Goal: Information Seeking & Learning: Check status

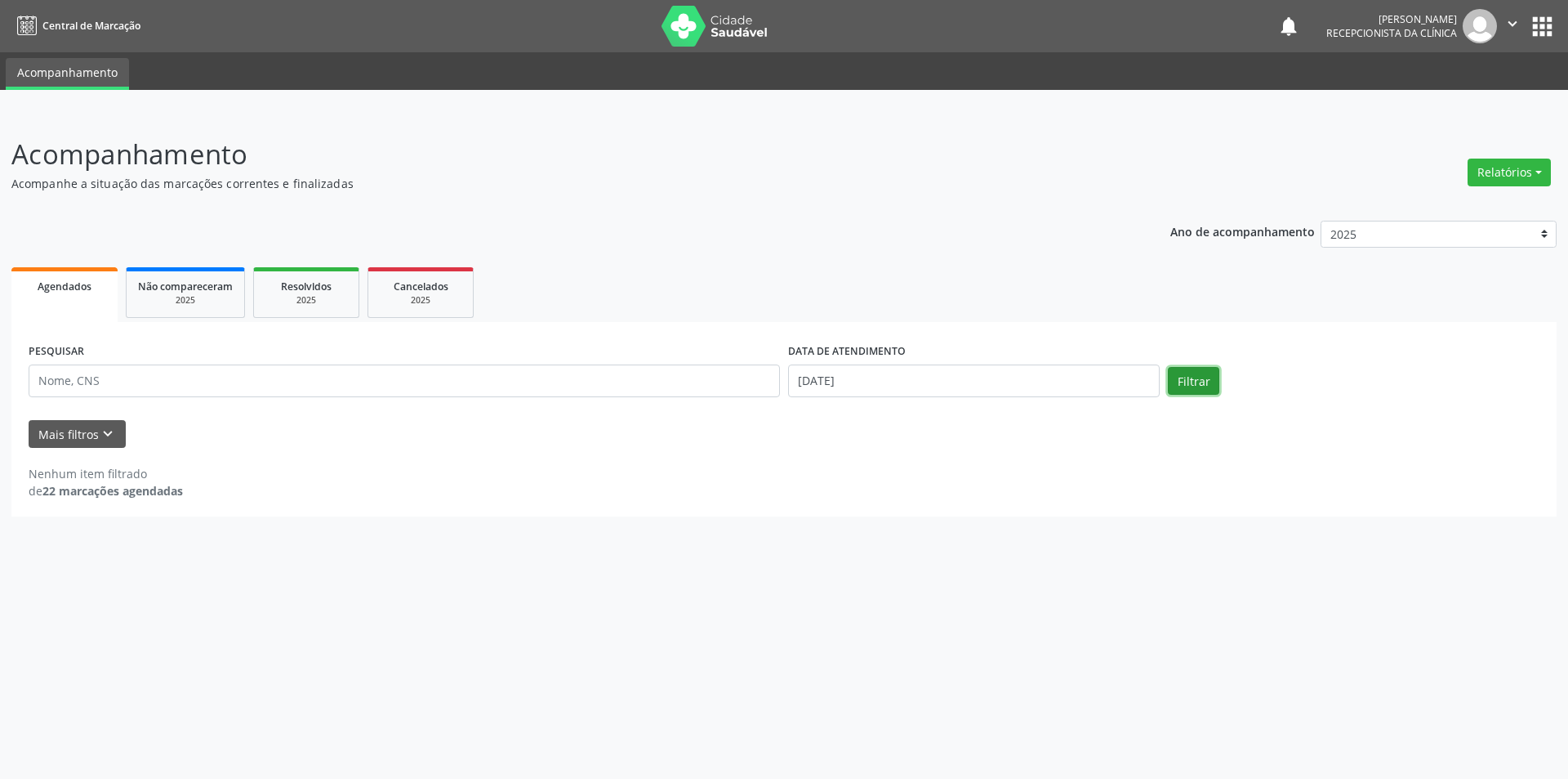
click at [1192, 388] on button "Filtrar" at bounding box center [1194, 381] width 52 height 28
click at [924, 376] on input "[DATE]" at bounding box center [973, 381] width 371 height 33
click at [845, 531] on span "11" at bounding box center [835, 531] width 32 height 32
type input "[DATE]"
click at [82, 279] on div "Agendados" at bounding box center [64, 285] width 83 height 17
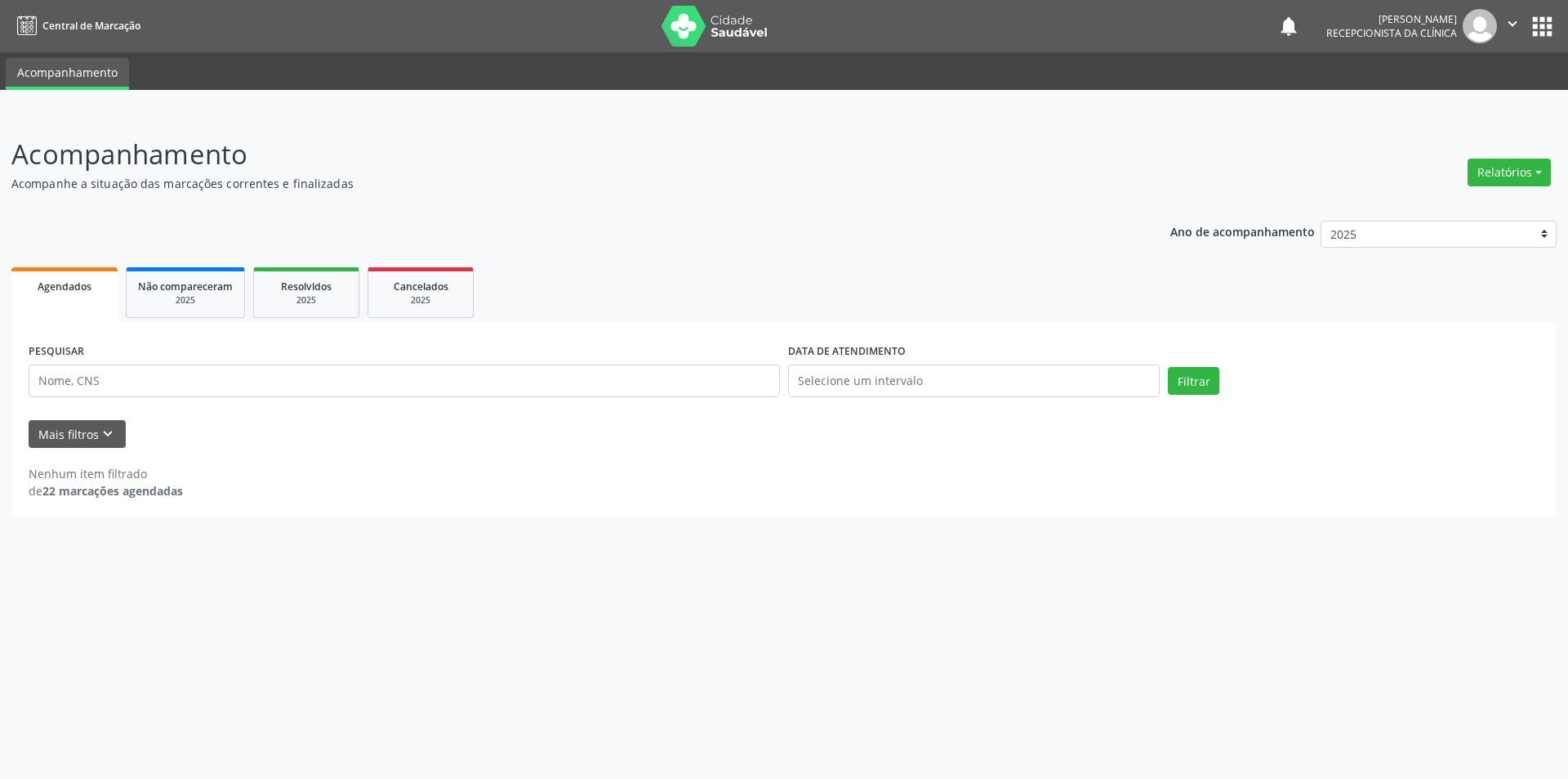
click at [72, 283] on span "Agendados" at bounding box center [65, 287] width 54 height 14
click at [971, 388] on input "text" at bounding box center [973, 381] width 371 height 33
click at [835, 528] on span "11" at bounding box center [835, 531] width 32 height 32
type input "[DATE]"
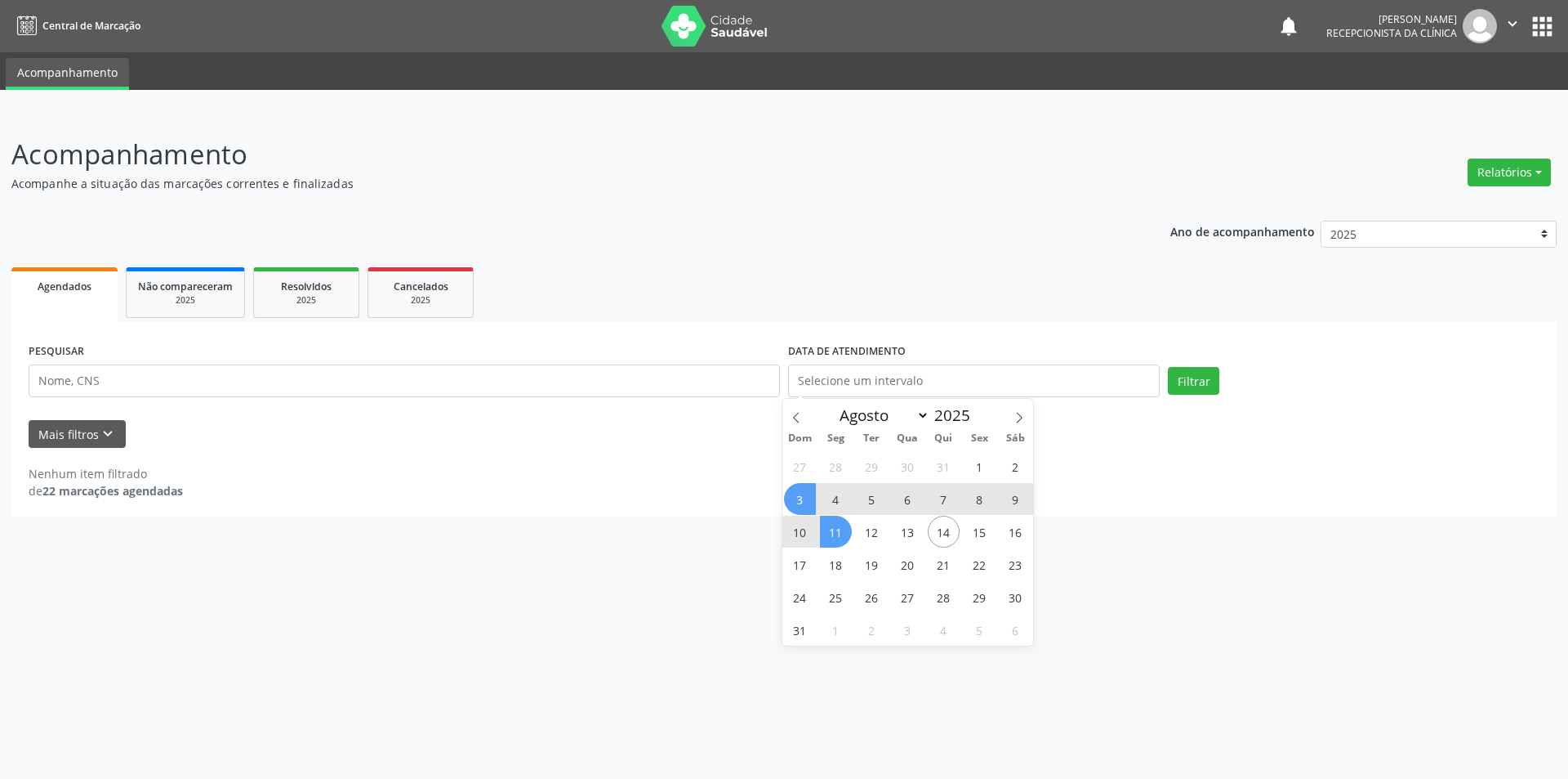
click at [708, 467] on div "Nenhum item filtrado de 22 marcações agendadas" at bounding box center [784, 482] width 1511 height 34
select select "7"
click at [918, 381] on input "text" at bounding box center [973, 381] width 371 height 33
click at [976, 469] on span "1" at bounding box center [979, 466] width 32 height 32
type input "[DATE]"
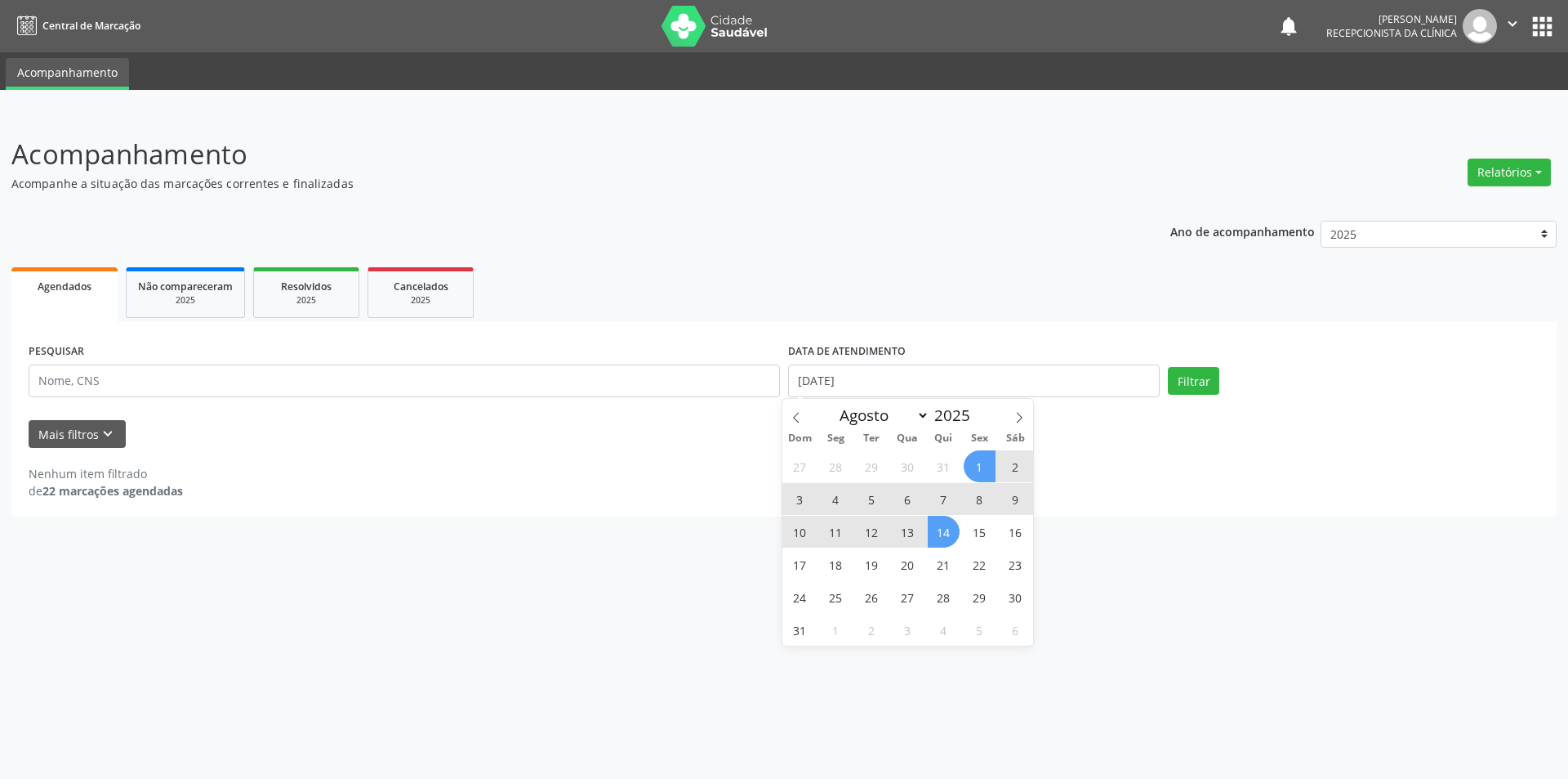
click at [938, 532] on span "14" at bounding box center [943, 531] width 32 height 32
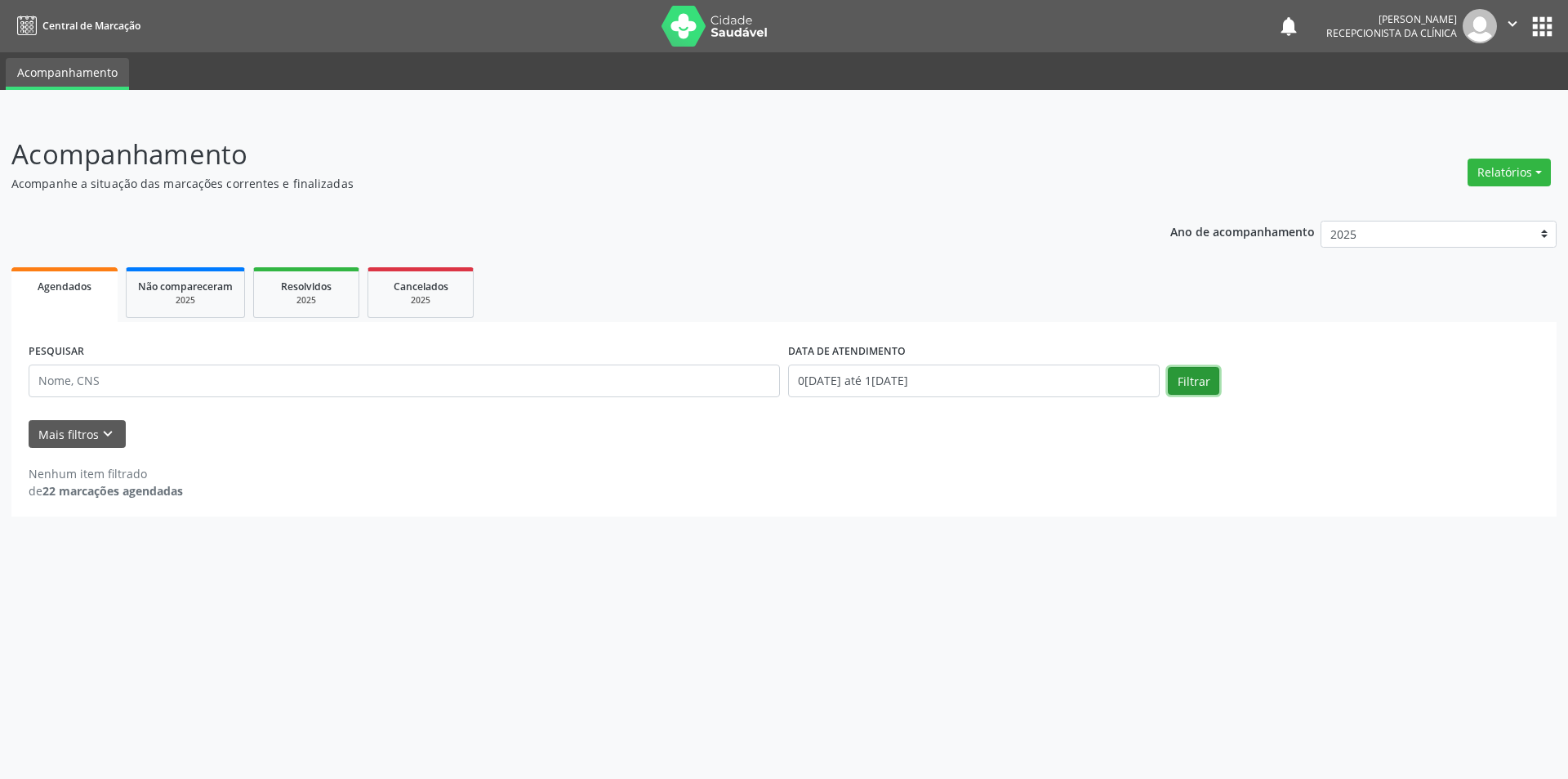
click at [1192, 377] on button "Filtrar" at bounding box center [1194, 381] width 52 height 28
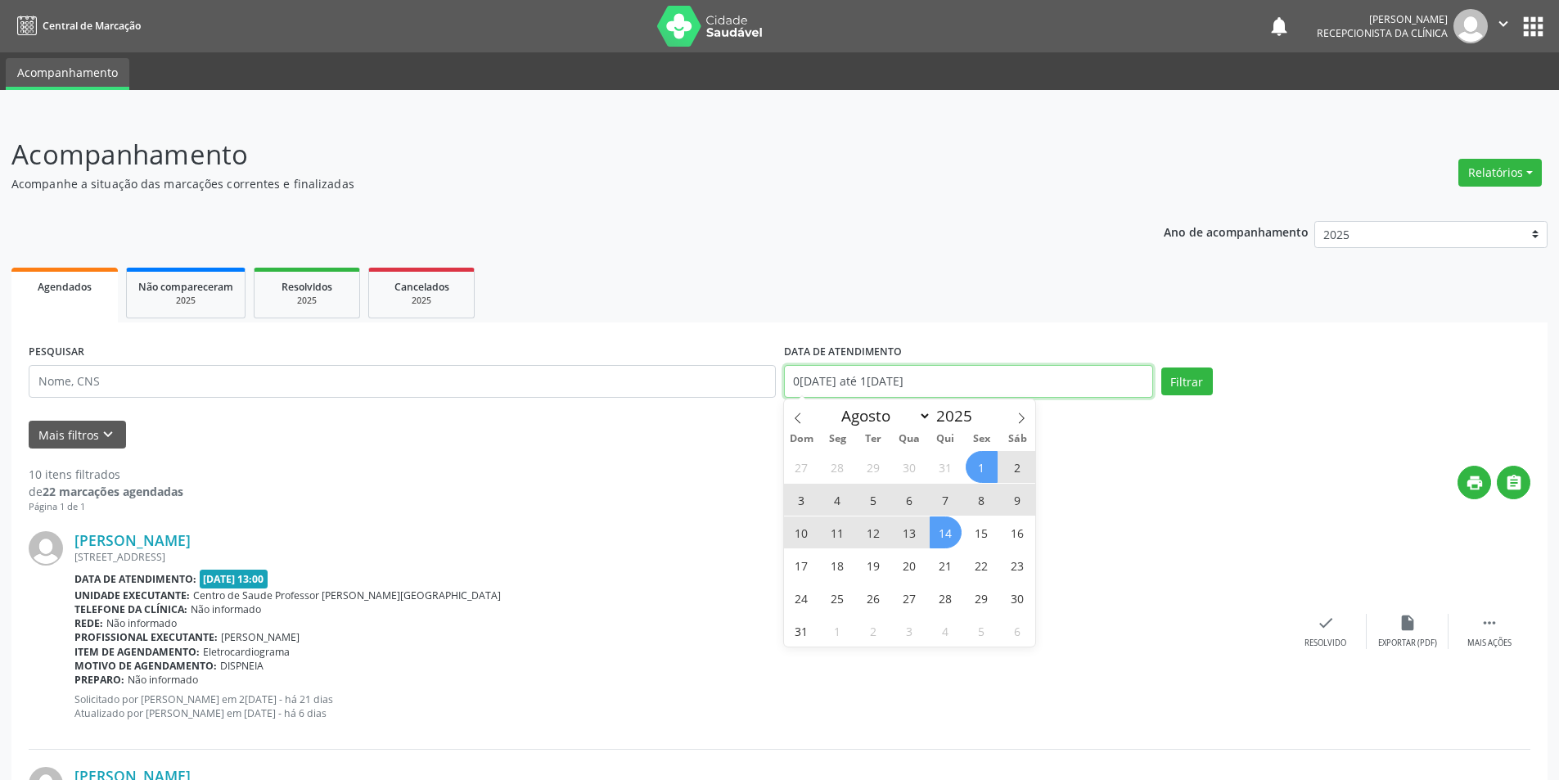
click at [1007, 385] on input "0[DATE] até 1[DATE]" at bounding box center [968, 381] width 369 height 33
click at [832, 530] on span "11" at bounding box center [837, 532] width 32 height 32
type input "[DATE]"
click at [976, 457] on span "1" at bounding box center [981, 467] width 32 height 32
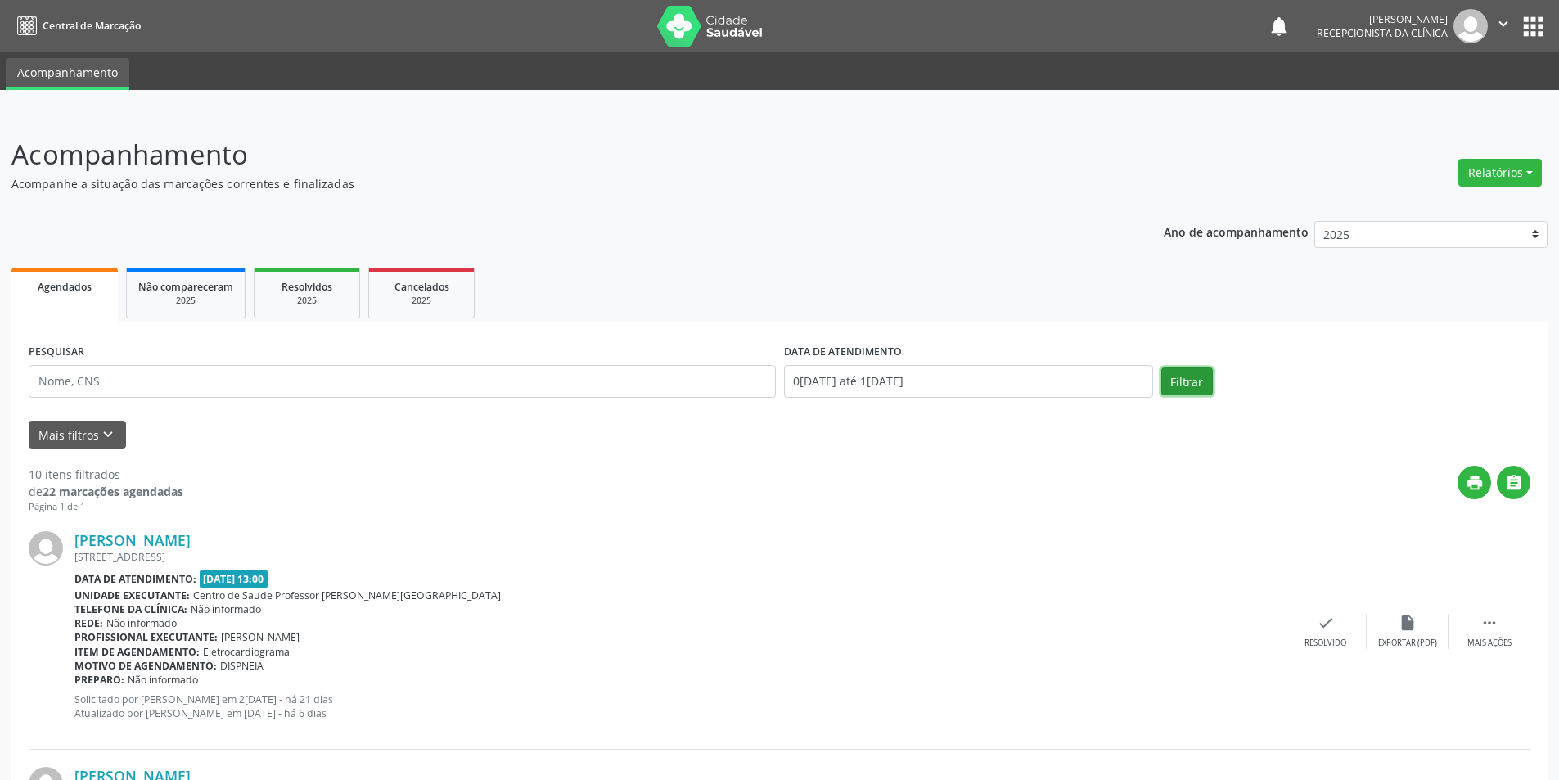
click at [1163, 369] on button "Filtrar" at bounding box center [1187, 381] width 52 height 28
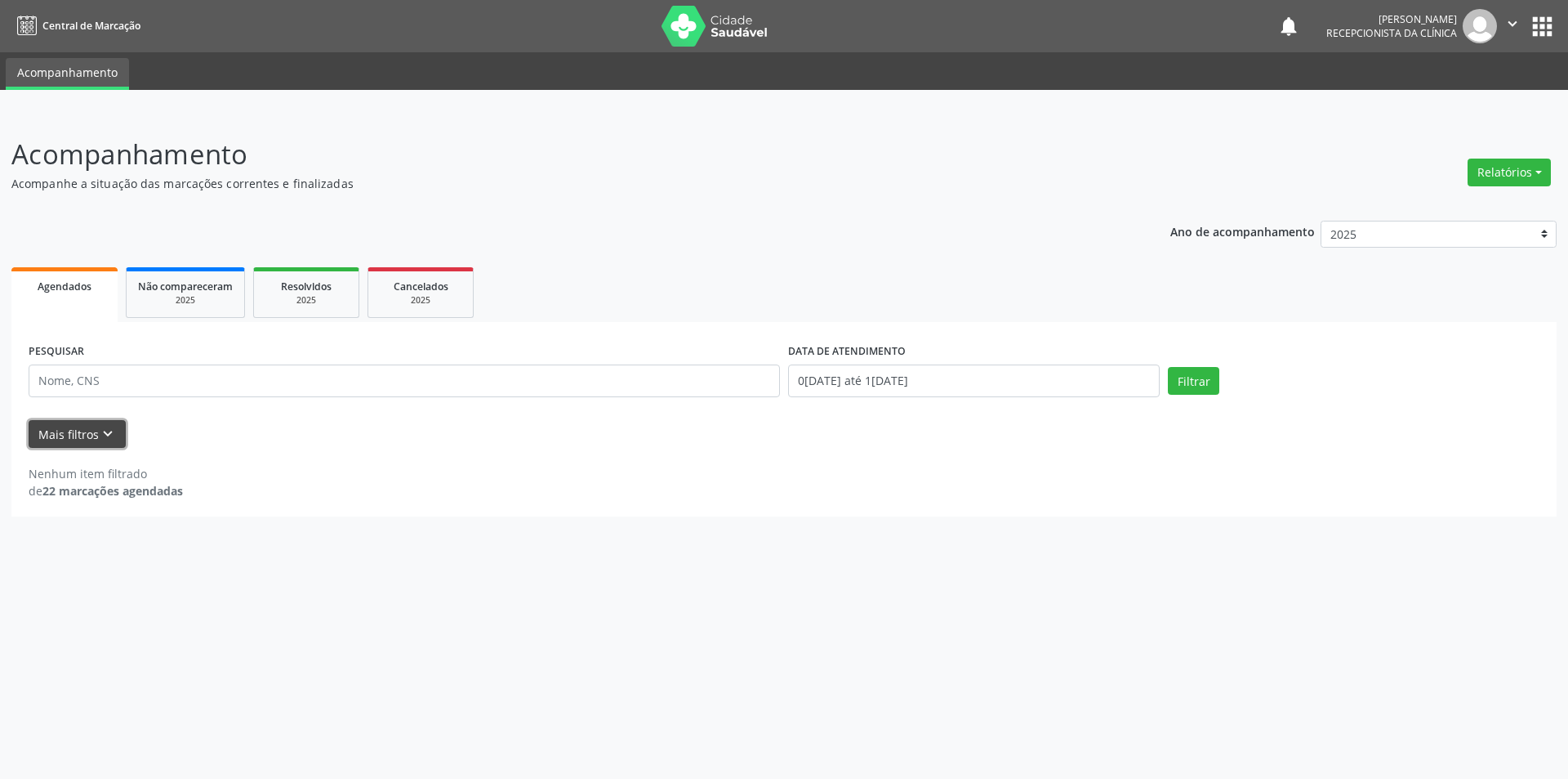
click at [107, 434] on icon "keyboard_arrow_down" at bounding box center [108, 433] width 18 height 18
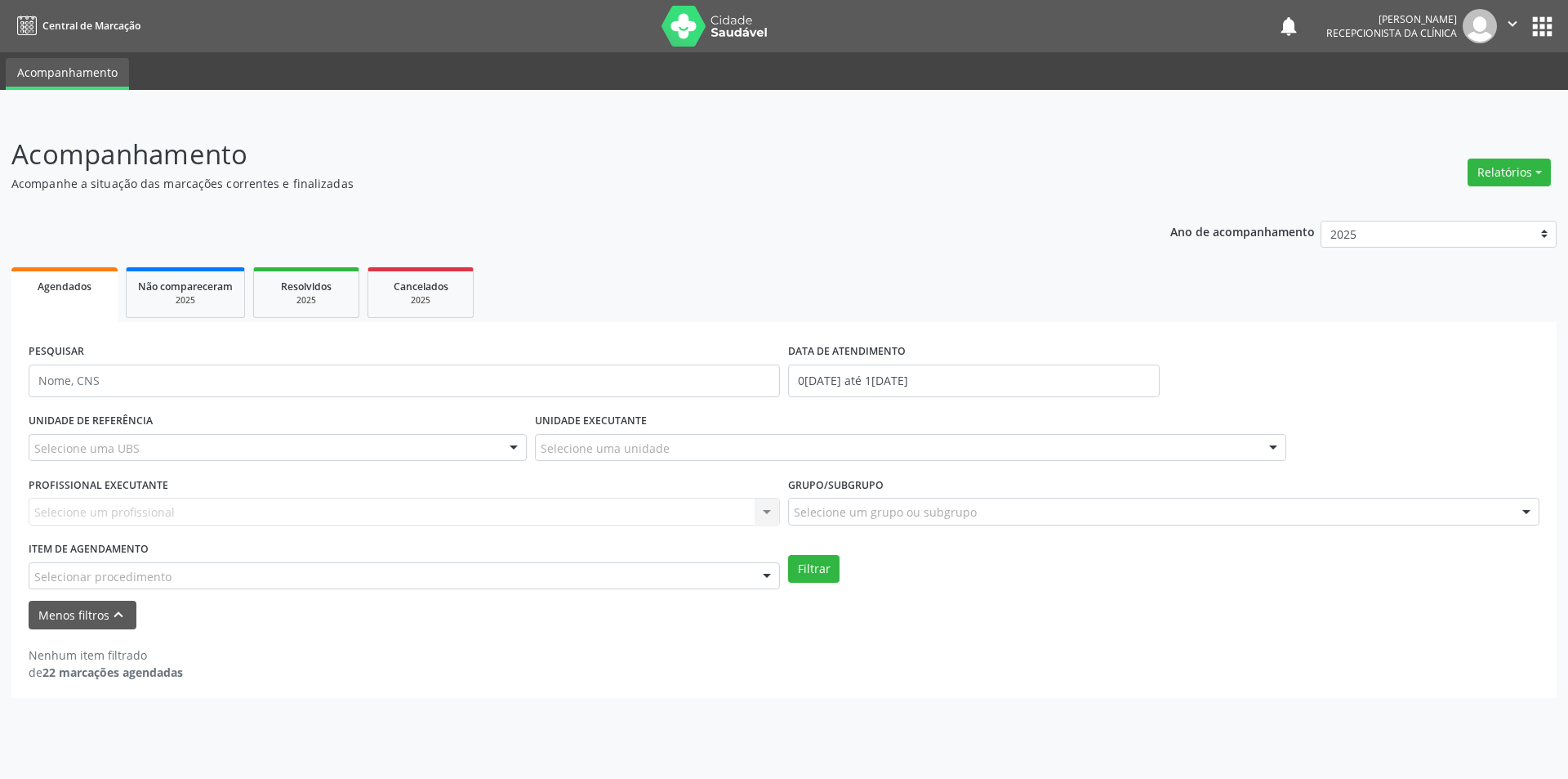
click at [770, 577] on div at bounding box center [767, 577] width 25 height 28
click at [626, 652] on div "Nenhum item filtrado de 22 marcações agendadas" at bounding box center [784, 663] width 1511 height 34
click at [128, 350] on div "PESQUISAR" at bounding box center [404, 375] width 760 height 70
click at [684, 737] on div "Acompanhamento Acompanhe a situação das marcações correntes e finalizadas Relat…" at bounding box center [784, 445] width 1568 height 666
click at [545, 649] on div "Nenhum item filtrado de 22 marcações agendadas" at bounding box center [784, 663] width 1511 height 34
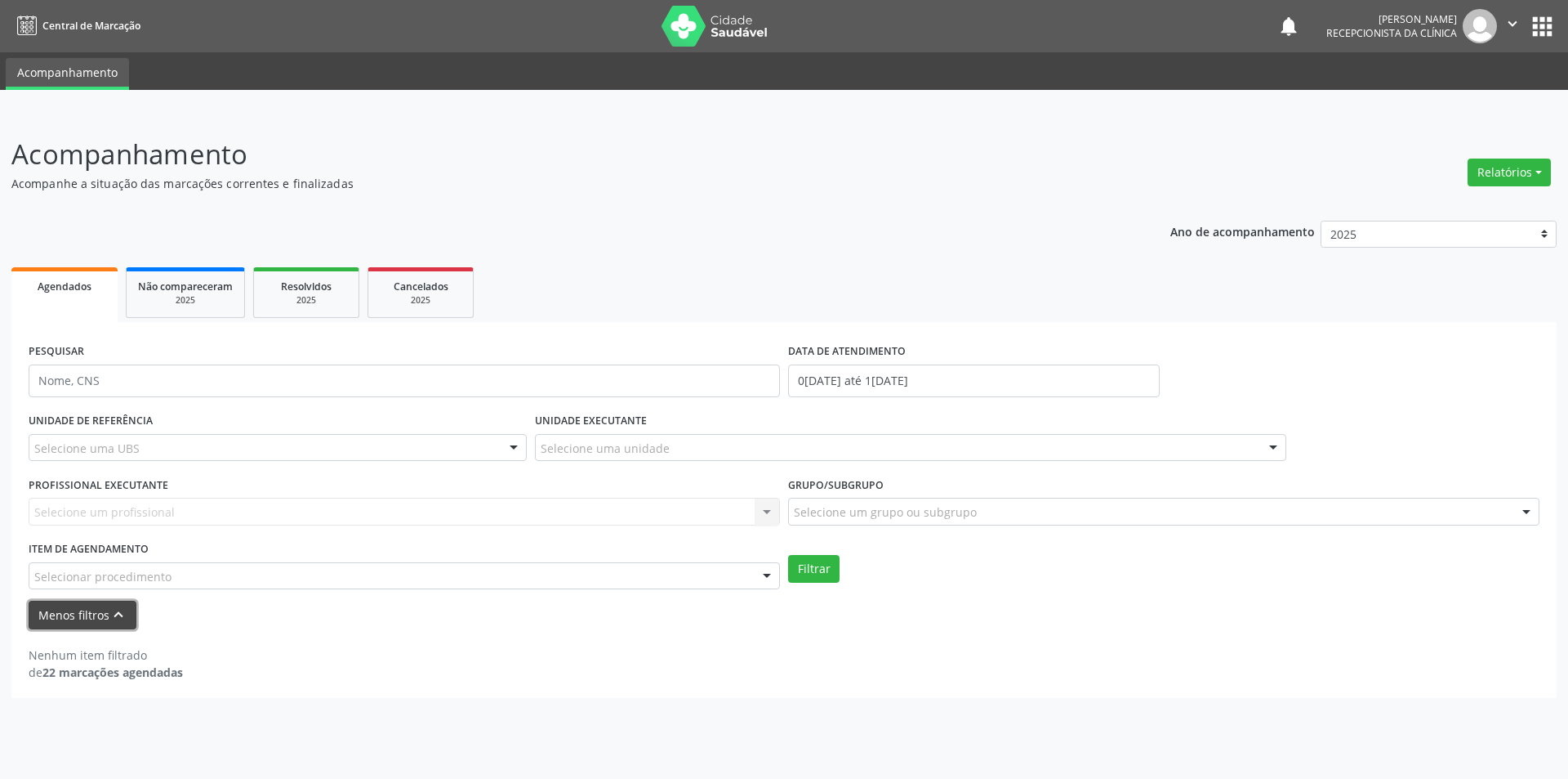
click at [111, 617] on icon "keyboard_arrow_up" at bounding box center [119, 614] width 18 height 18
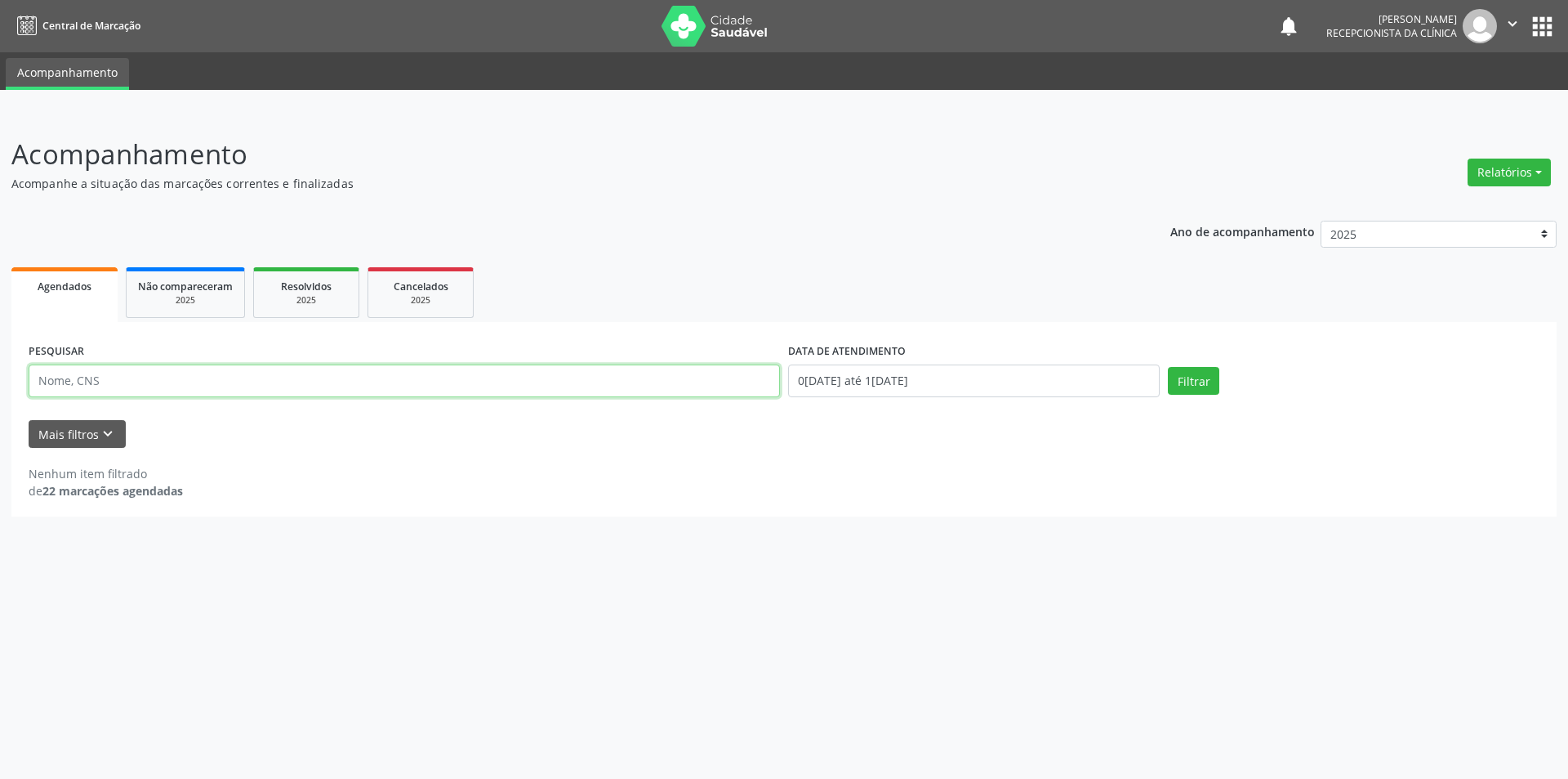
click at [438, 389] on input "text" at bounding box center [404, 381] width 752 height 33
click at [326, 496] on div "Nenhum item filtrado de 22 marcações agendadas" at bounding box center [784, 482] width 1511 height 34
click at [380, 390] on input "diogo" at bounding box center [404, 381] width 752 height 33
type input "d"
click at [268, 280] on div "Resolvidos" at bounding box center [306, 285] width 82 height 17
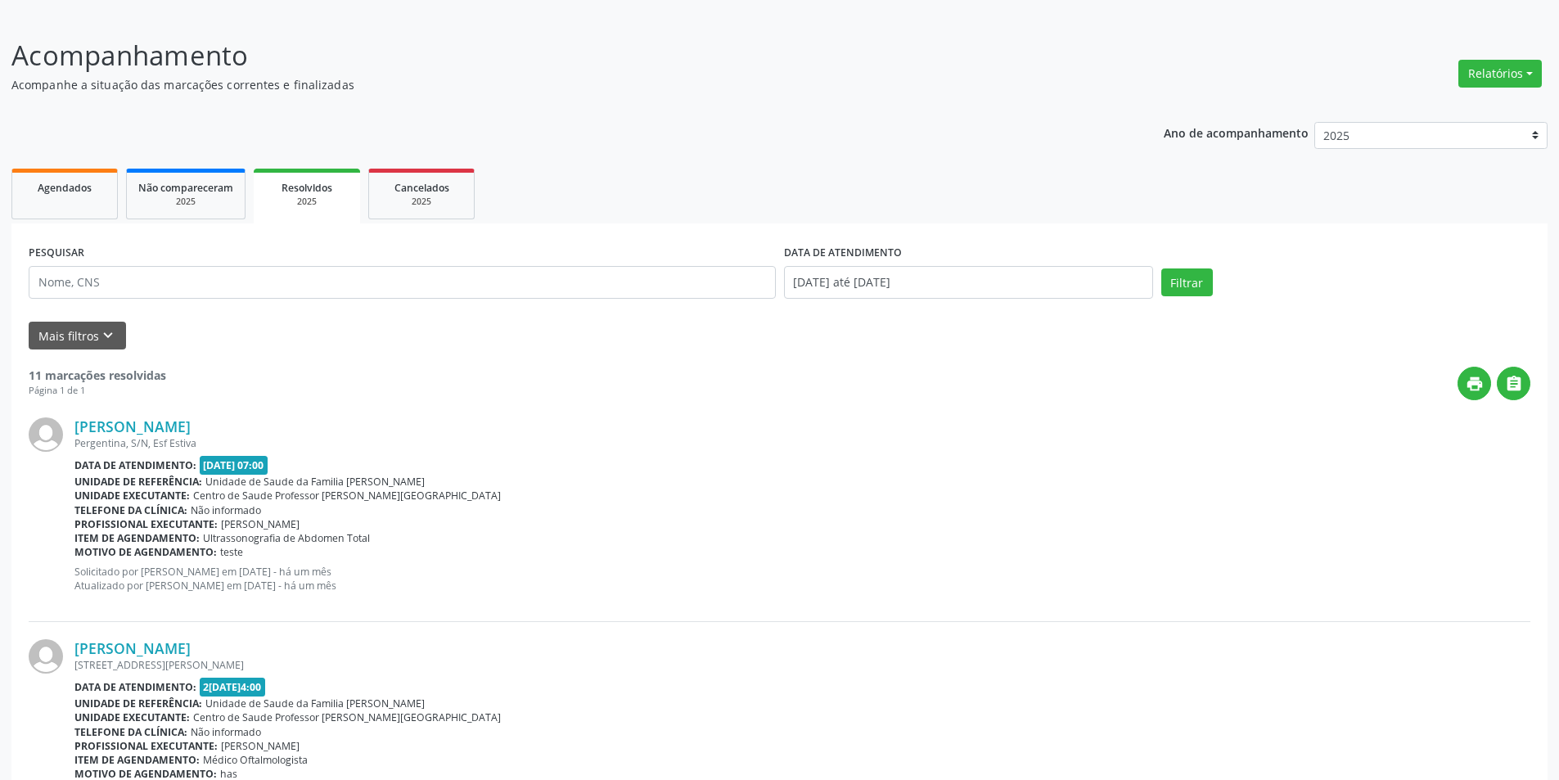
scroll to position [82, 0]
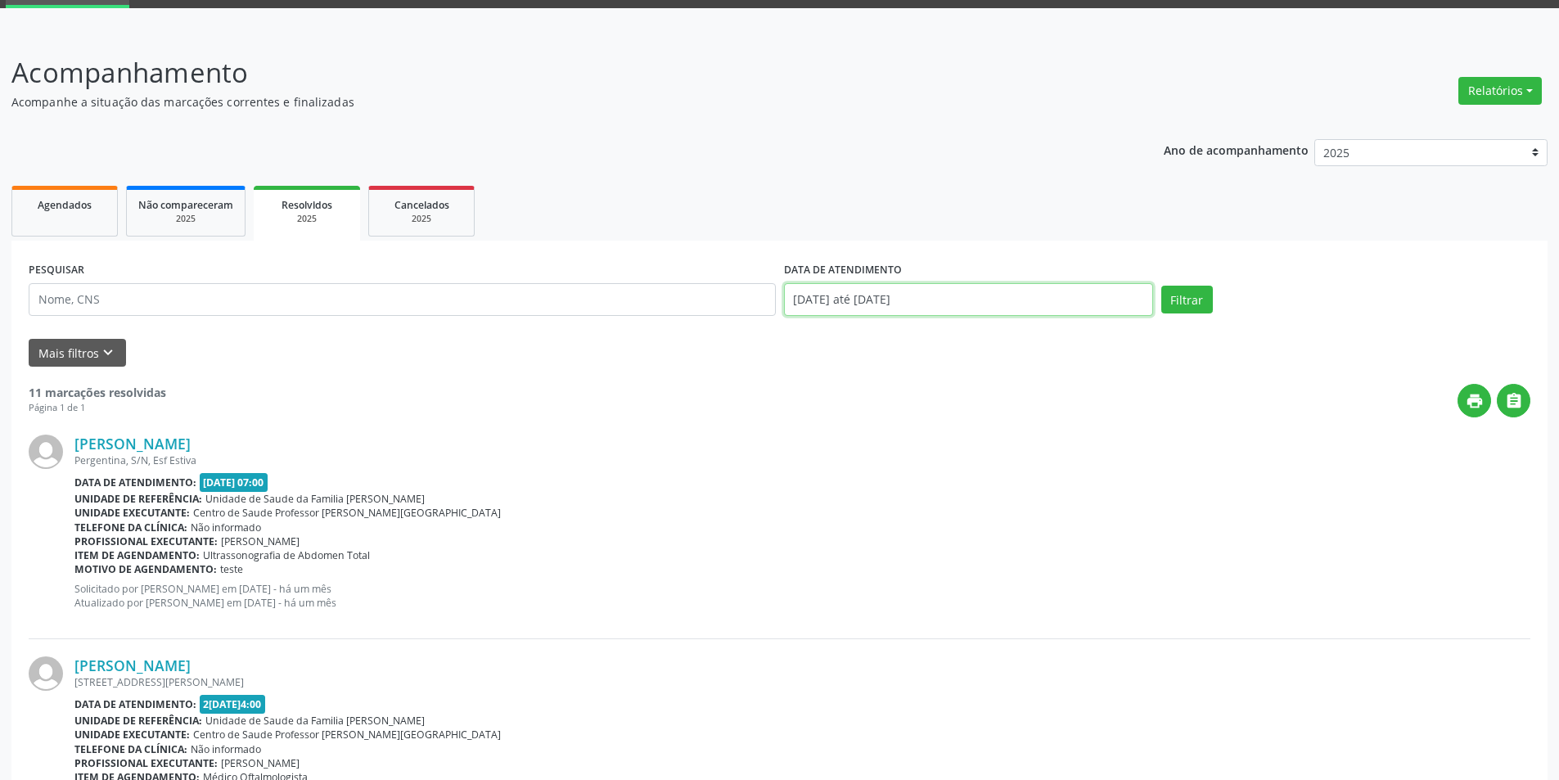
click at [947, 295] on input "[DATE] até [DATE]" at bounding box center [968, 299] width 369 height 33
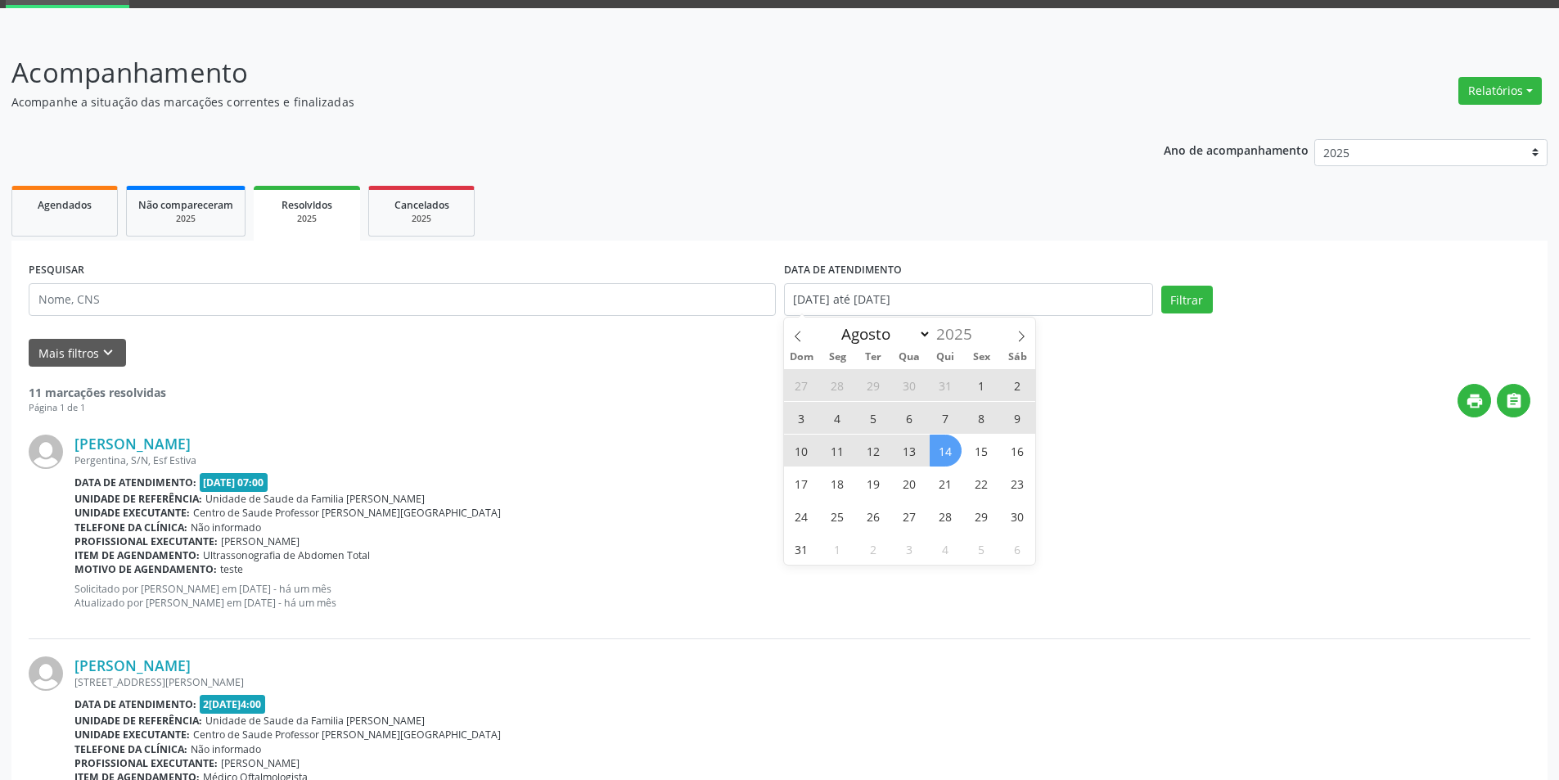
click at [877, 452] on span "12" at bounding box center [873, 450] width 32 height 32
type input "12/08/2025"
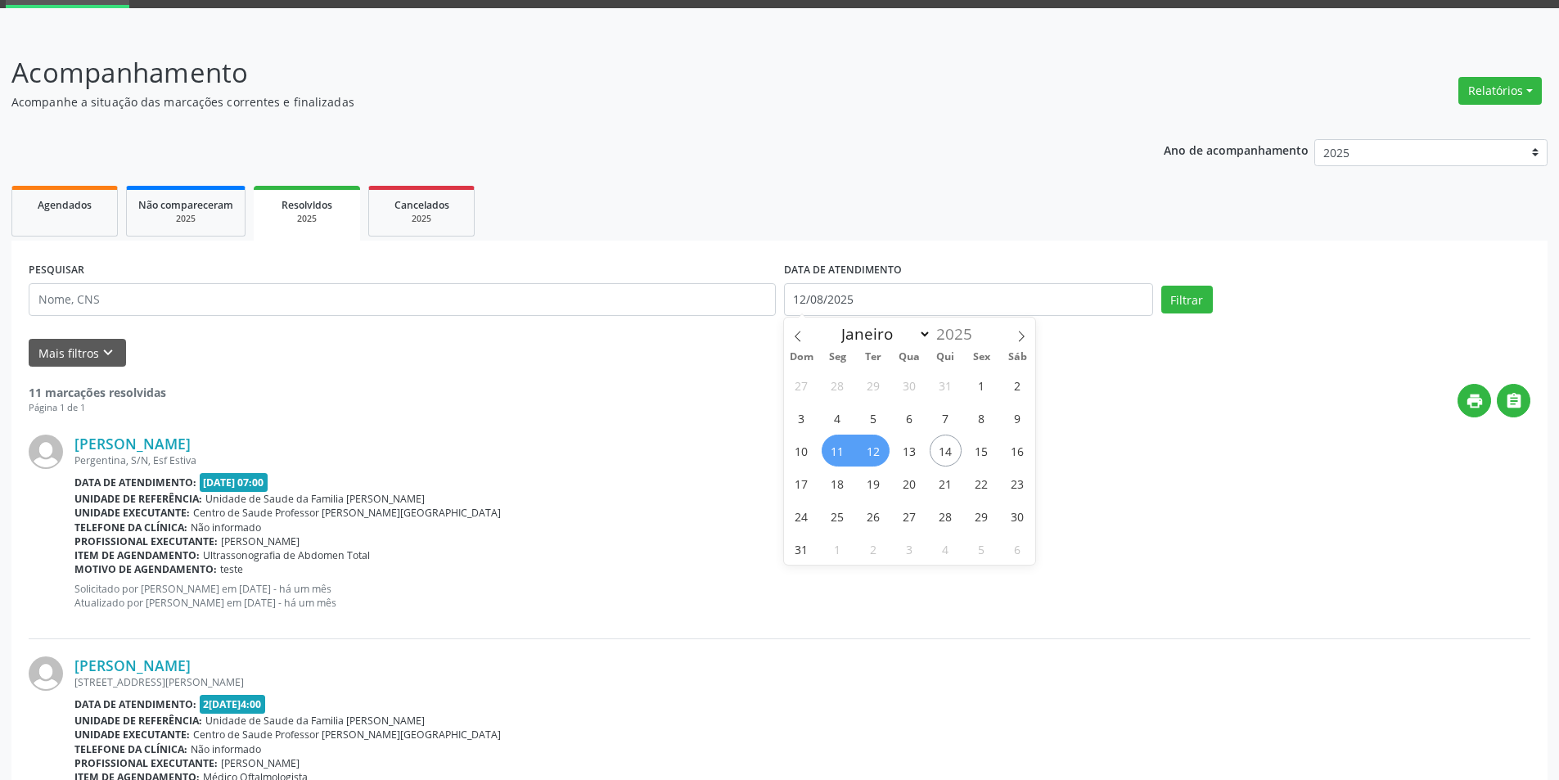
click at [848, 449] on span "11" at bounding box center [837, 450] width 32 height 32
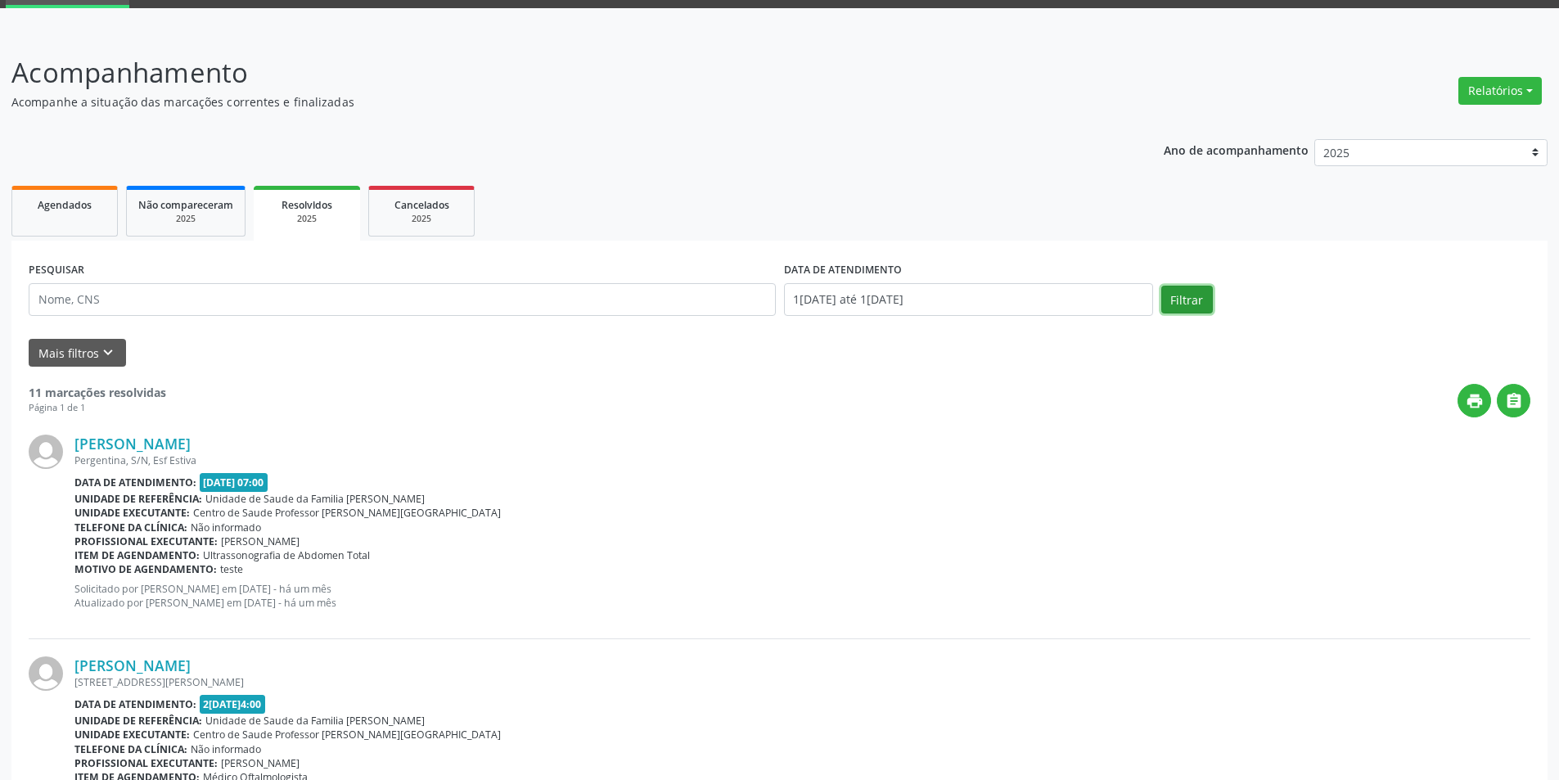
click at [1188, 292] on button "Filtrar" at bounding box center [1187, 300] width 52 height 28
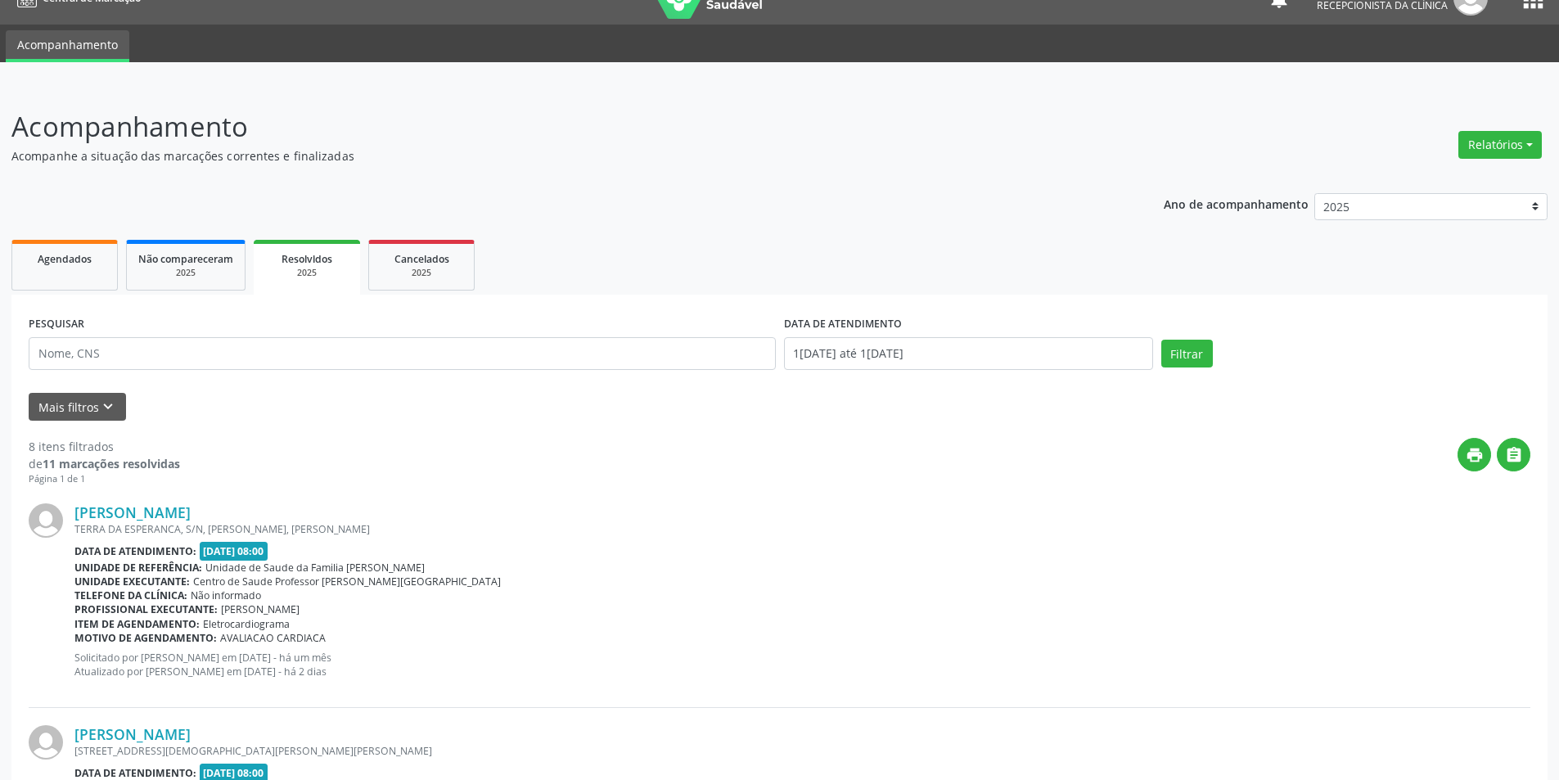
scroll to position [0, 0]
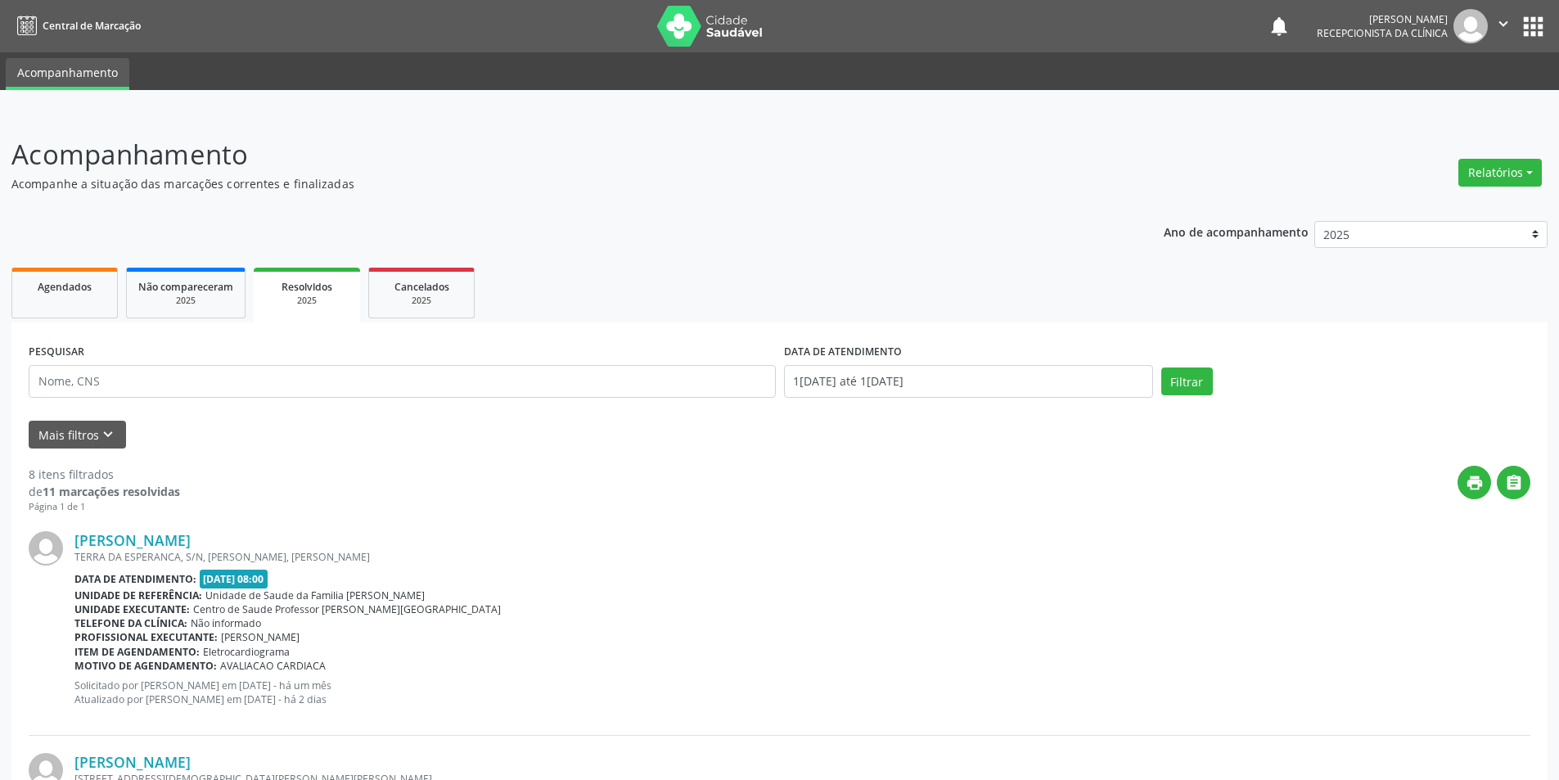
click at [339, 286] on div "Resolvidos" at bounding box center [306, 285] width 83 height 17
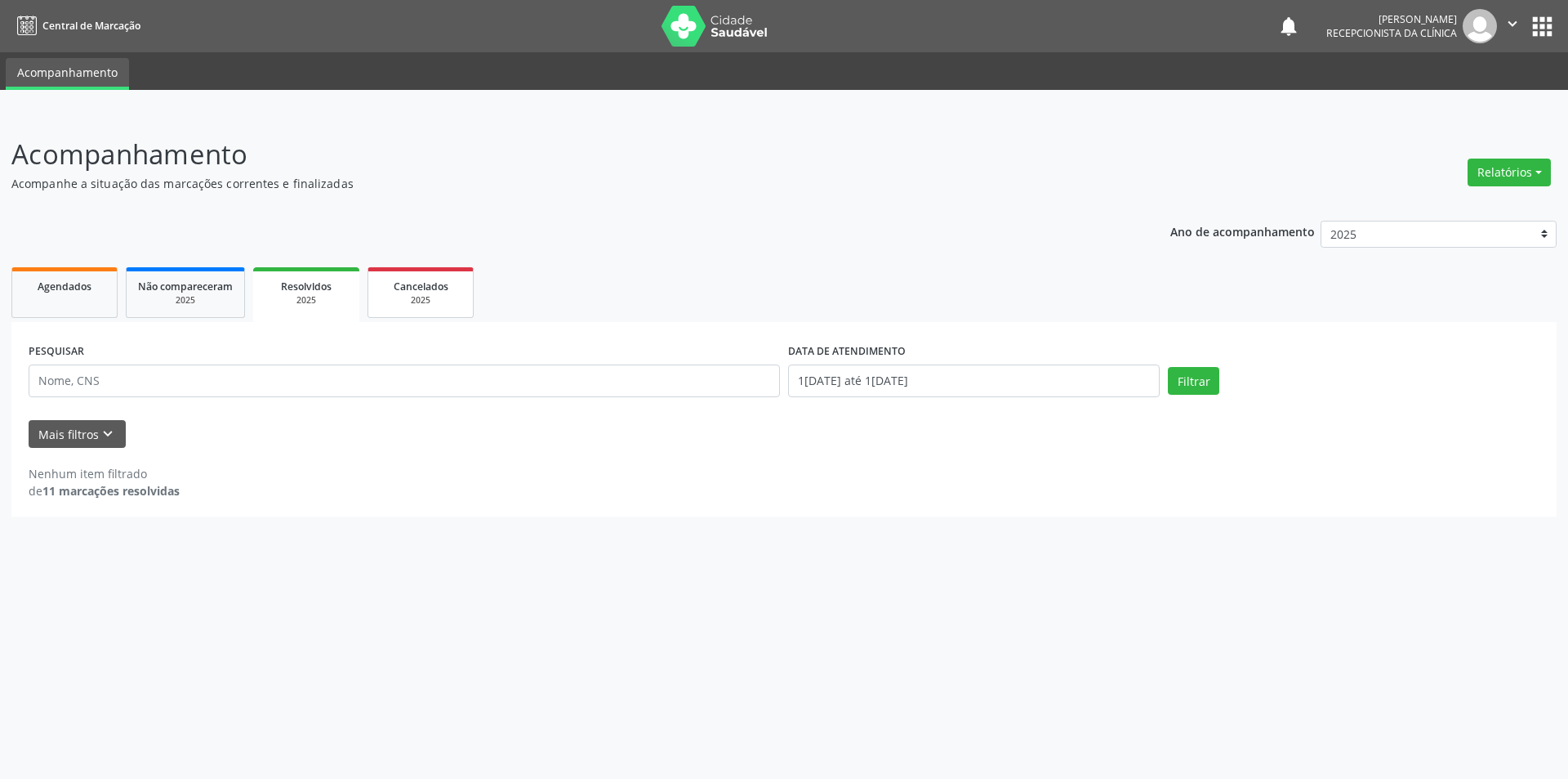
click at [376, 285] on link "Cancelados 2025" at bounding box center [420, 293] width 106 height 51
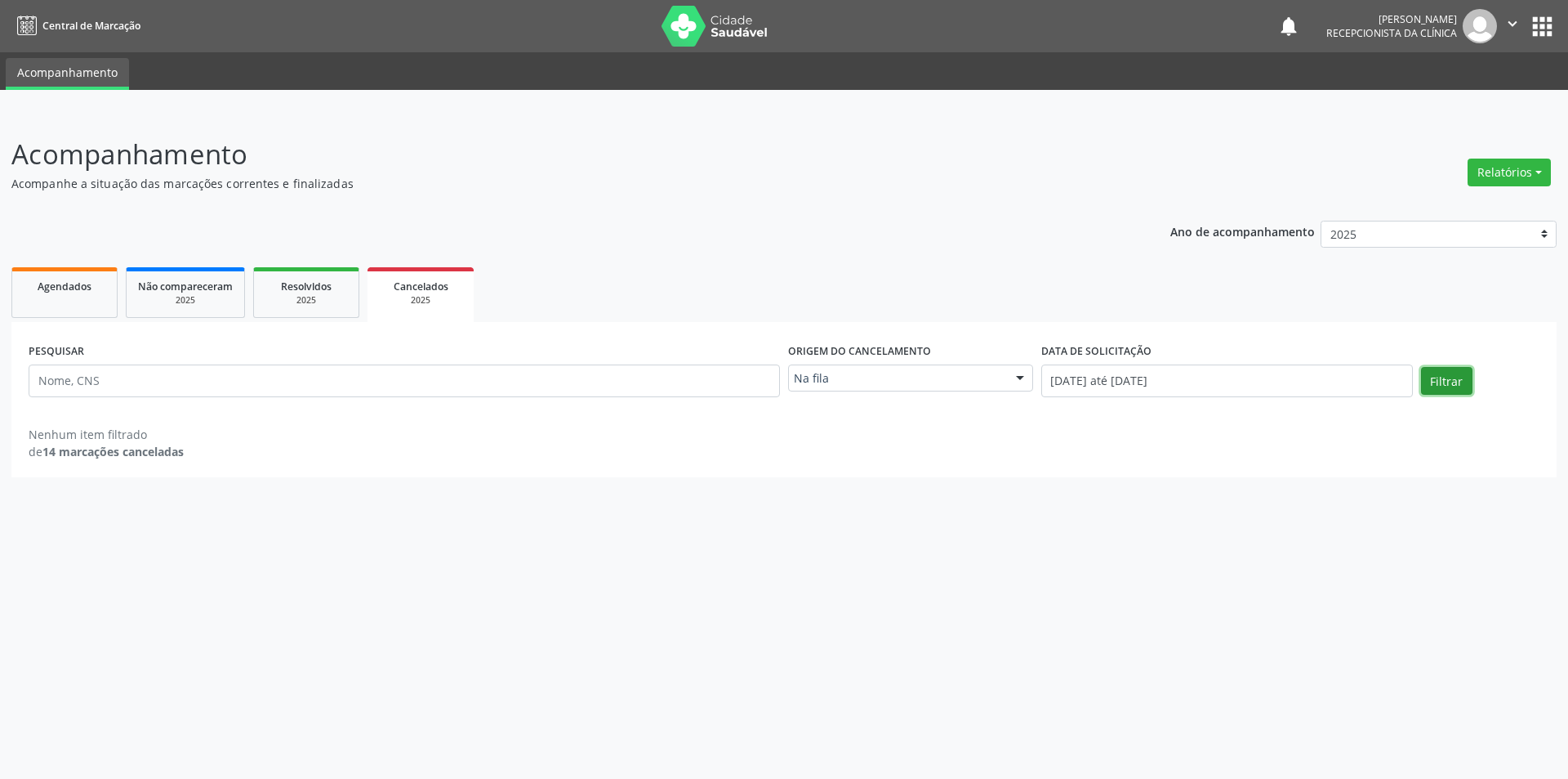
click at [1430, 384] on button "Filtrar" at bounding box center [1447, 381] width 52 height 28
click at [189, 308] on link "Não compareceram 2025" at bounding box center [185, 293] width 119 height 51
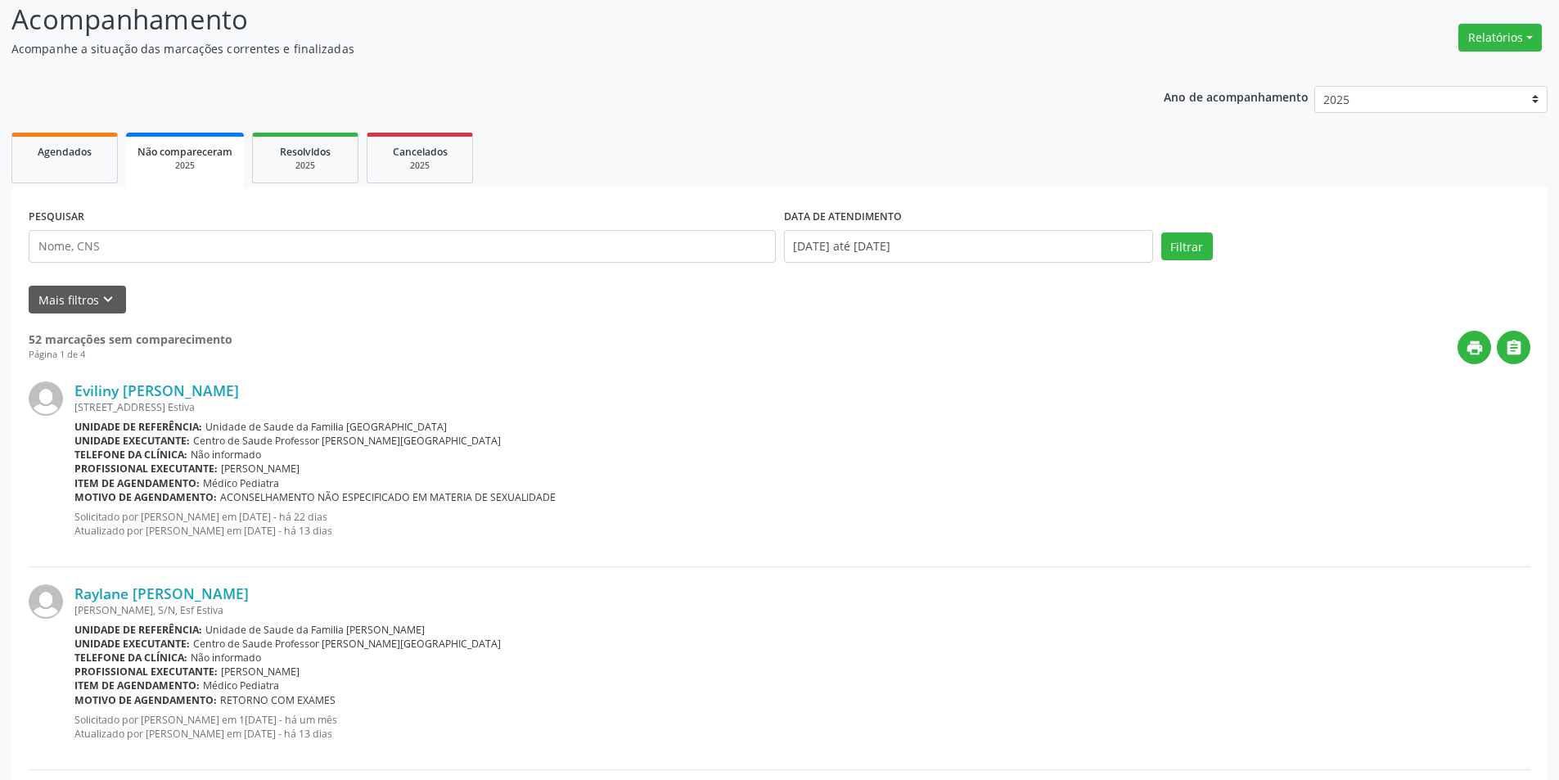
scroll to position [82, 0]
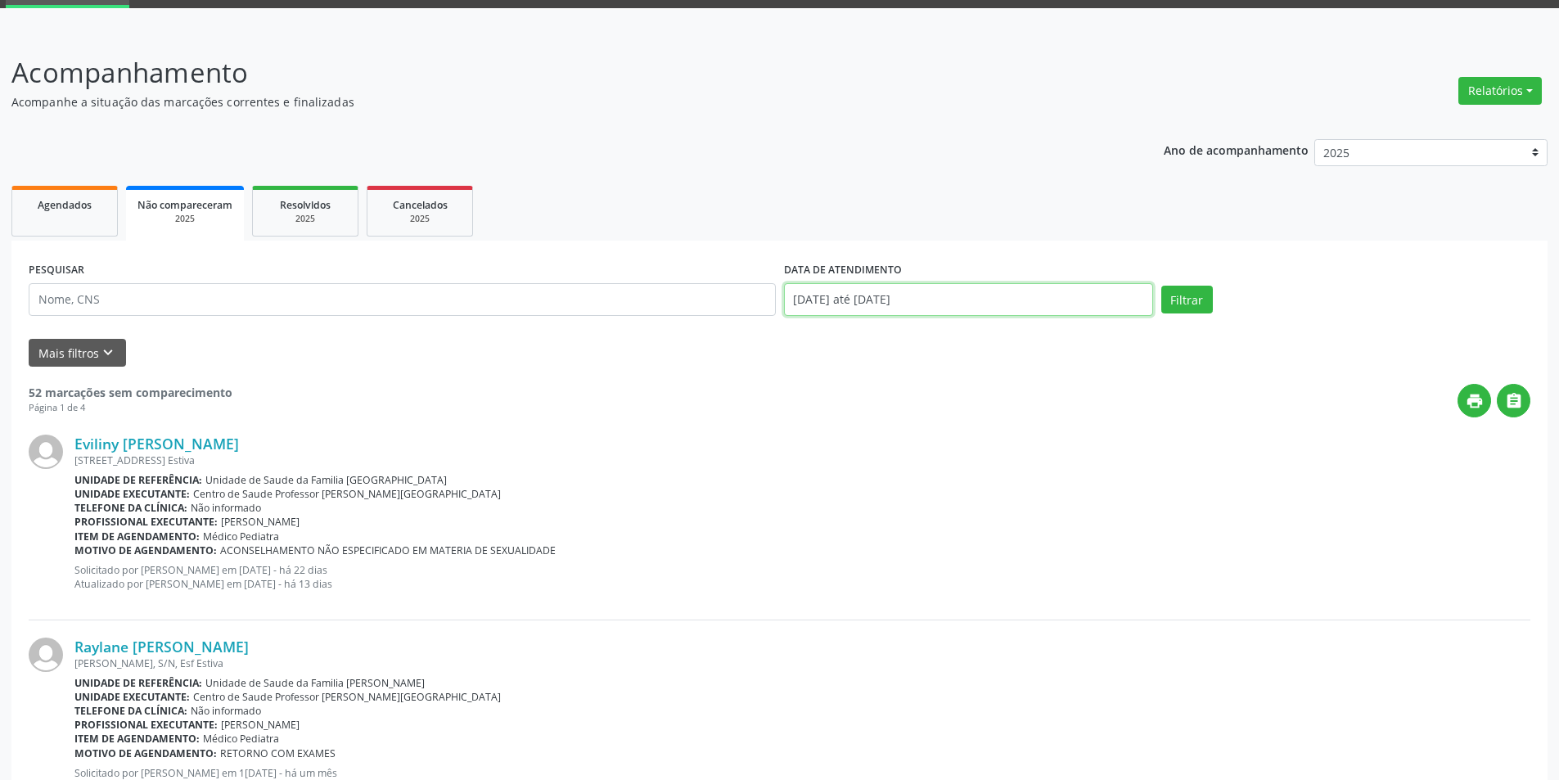
click at [1045, 290] on input "[DATE] até [DATE]" at bounding box center [968, 299] width 369 height 33
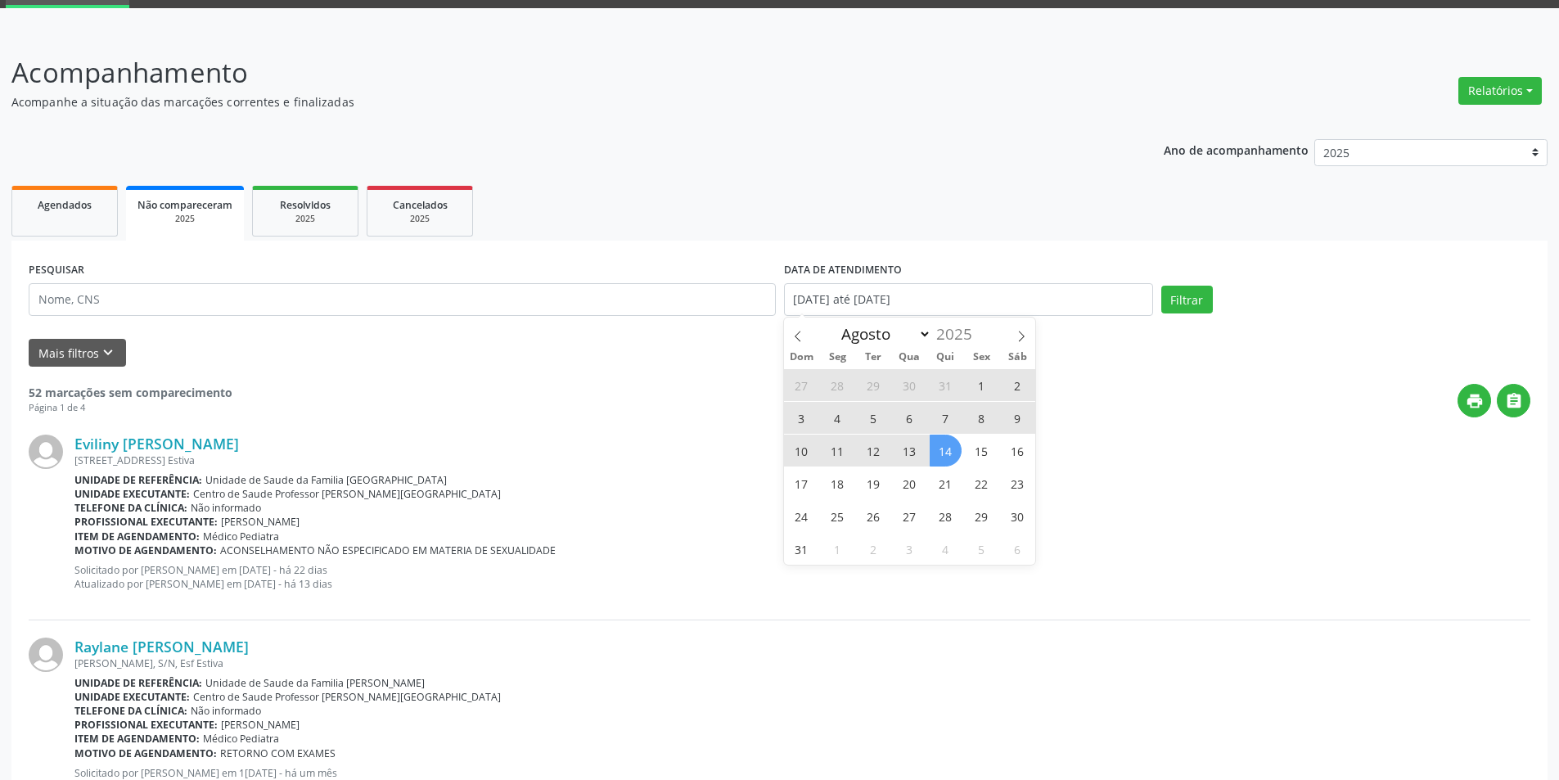
click at [982, 387] on span "1" at bounding box center [981, 385] width 32 height 32
type input "[DATE]"
click at [839, 453] on span "11" at bounding box center [837, 450] width 32 height 32
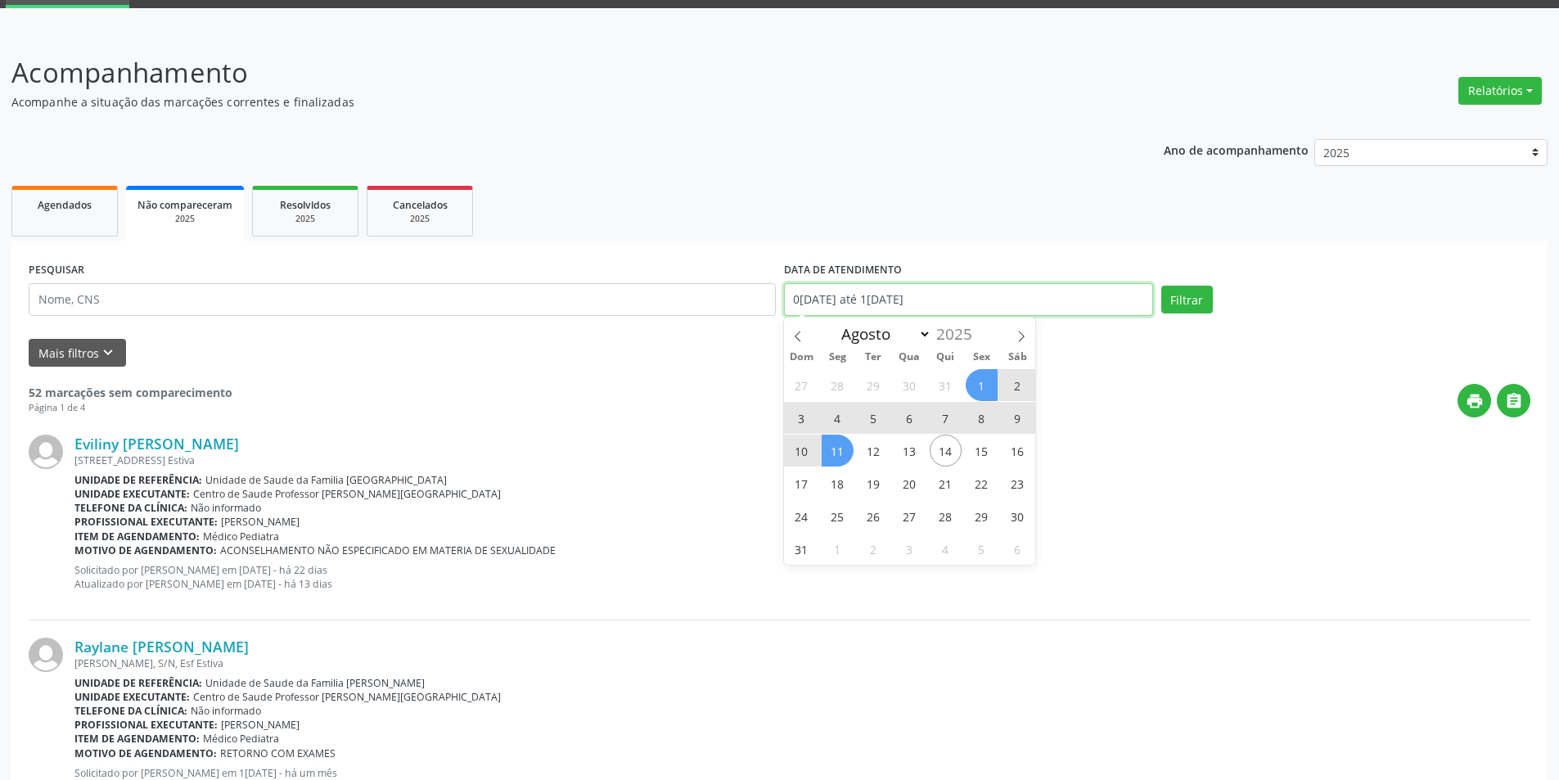
click at [974, 308] on input "0[DATE] até 1[DATE]" at bounding box center [968, 299] width 369 height 33
click at [982, 389] on span "1" at bounding box center [981, 385] width 32 height 32
type input "[DATE]"
click at [932, 452] on span "14" at bounding box center [945, 450] width 32 height 32
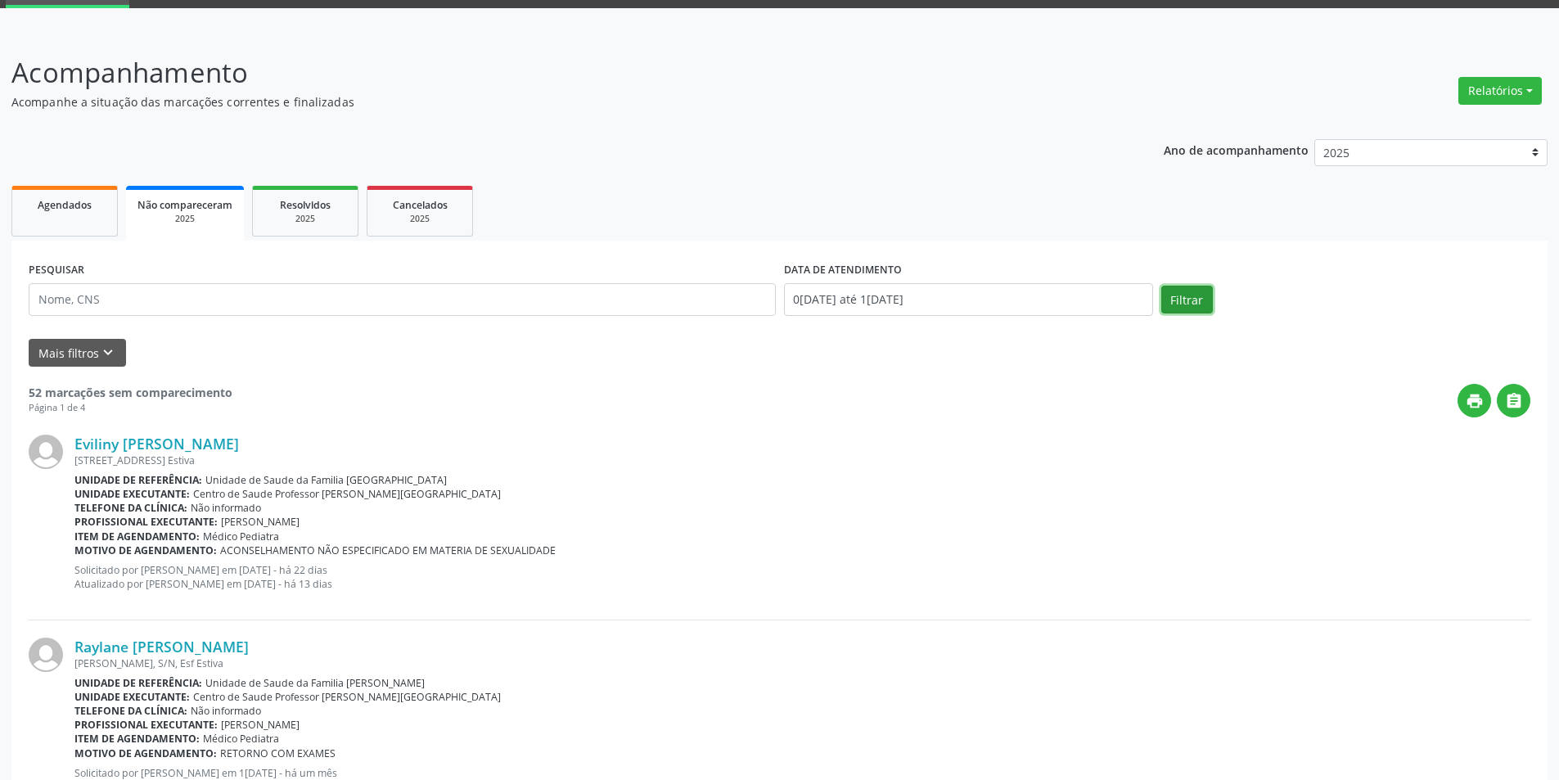
click at [1180, 305] on button "Filtrar" at bounding box center [1187, 300] width 52 height 28
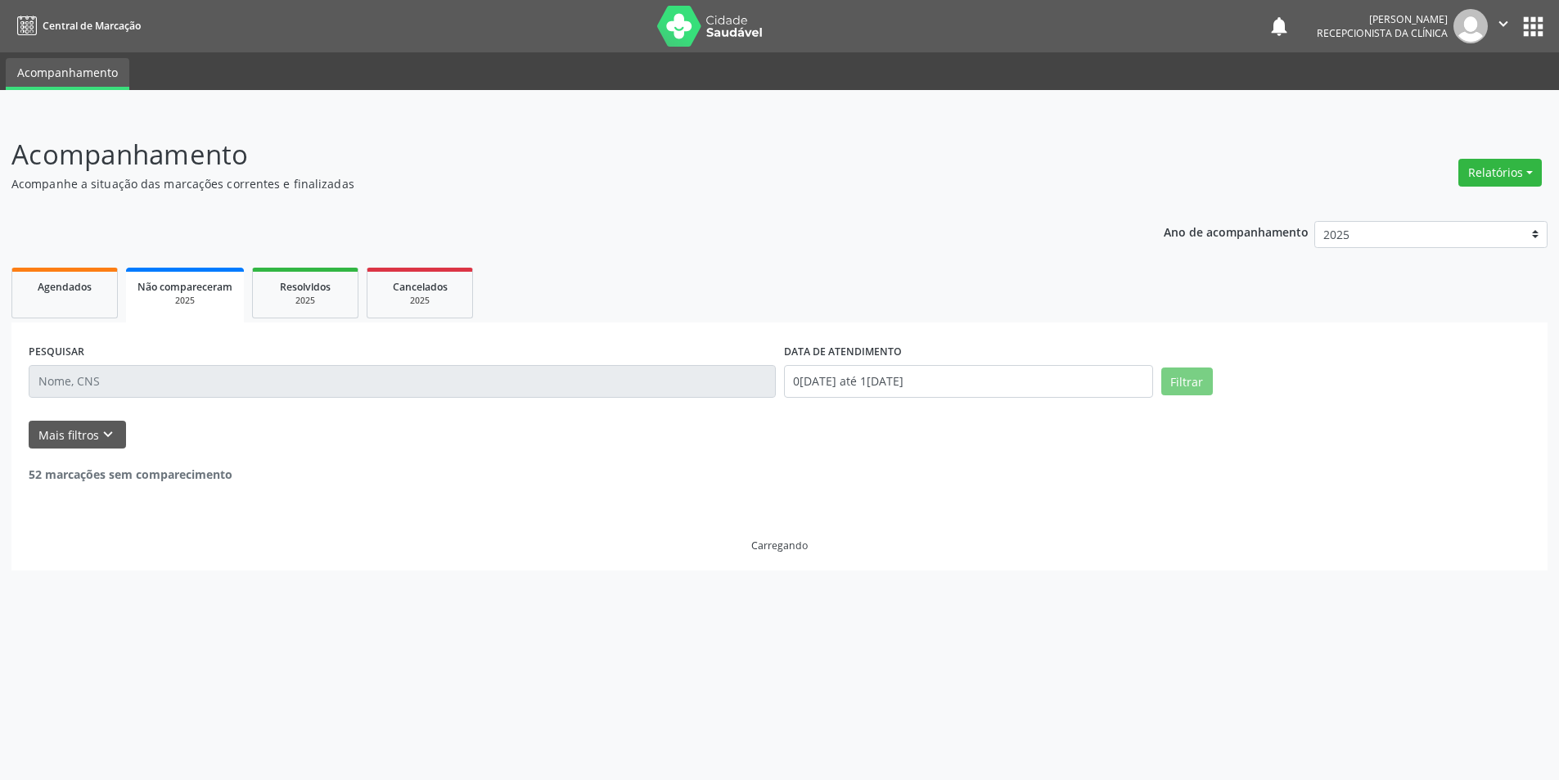
scroll to position [0, 0]
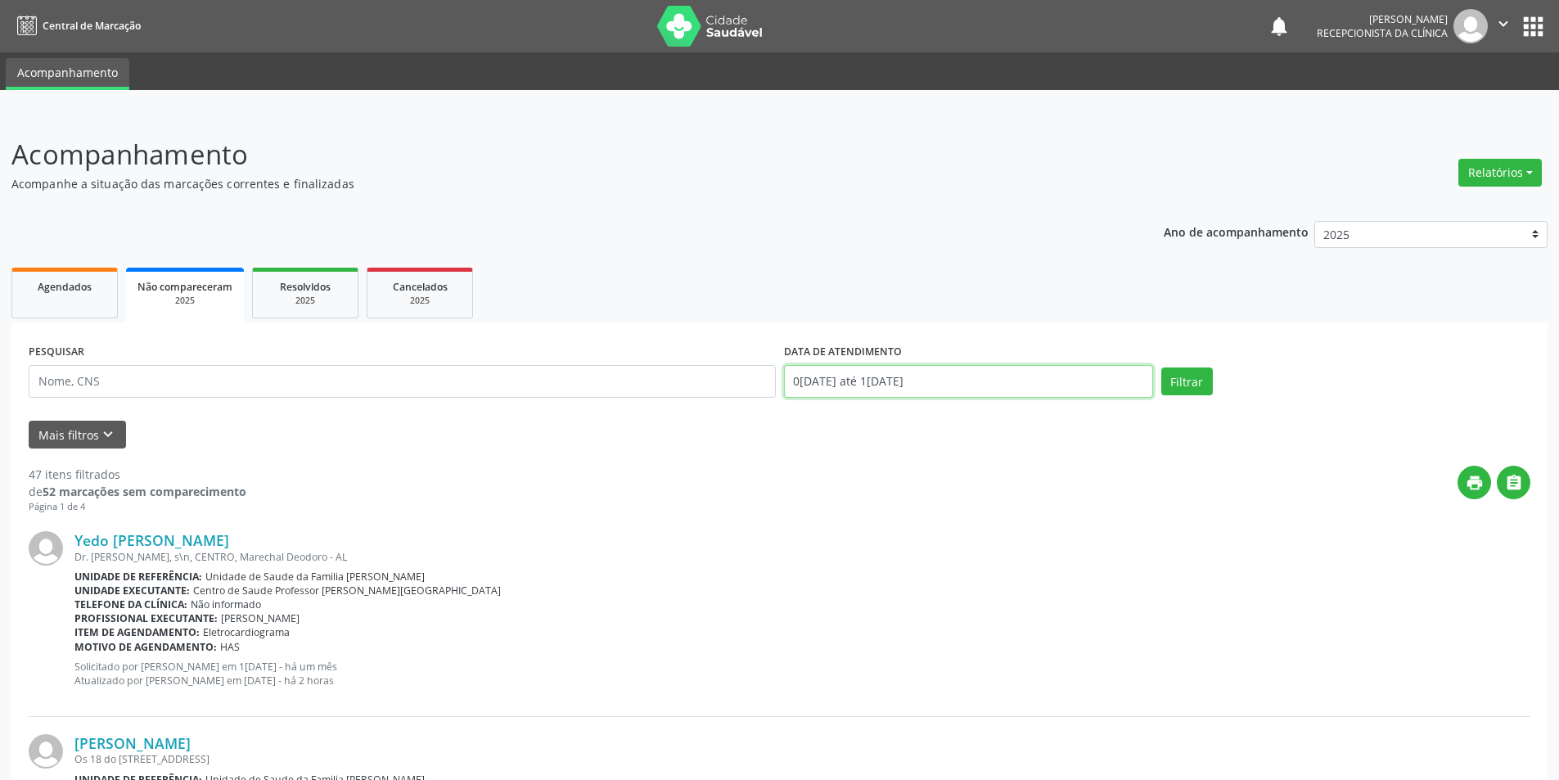
click at [1001, 394] on input "0[DATE] até 1[DATE]" at bounding box center [968, 381] width 369 height 33
click at [843, 526] on span "11" at bounding box center [837, 532] width 32 height 32
type input "[DATE]"
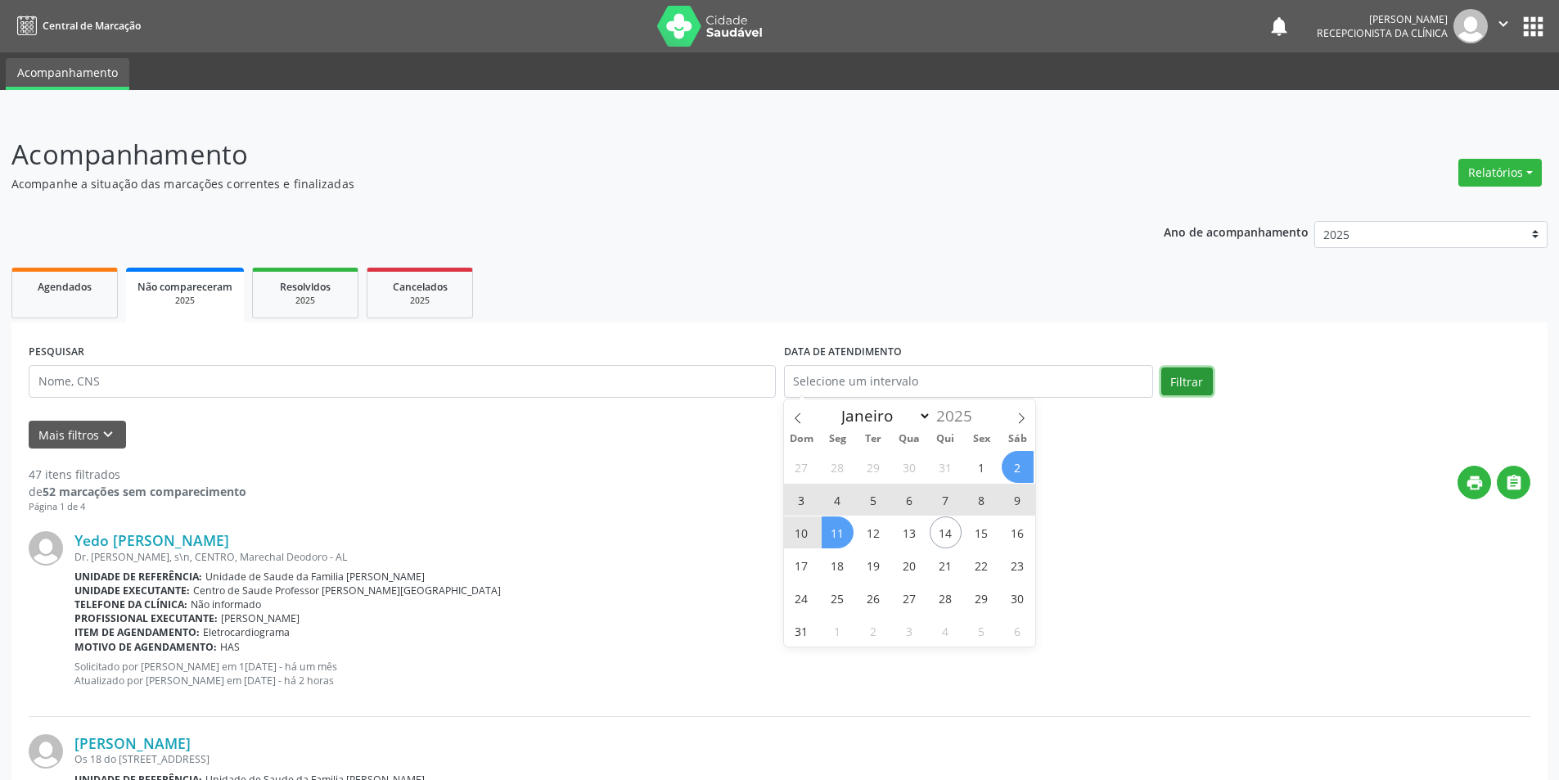
click at [1195, 372] on button "Filtrar" at bounding box center [1187, 381] width 52 height 28
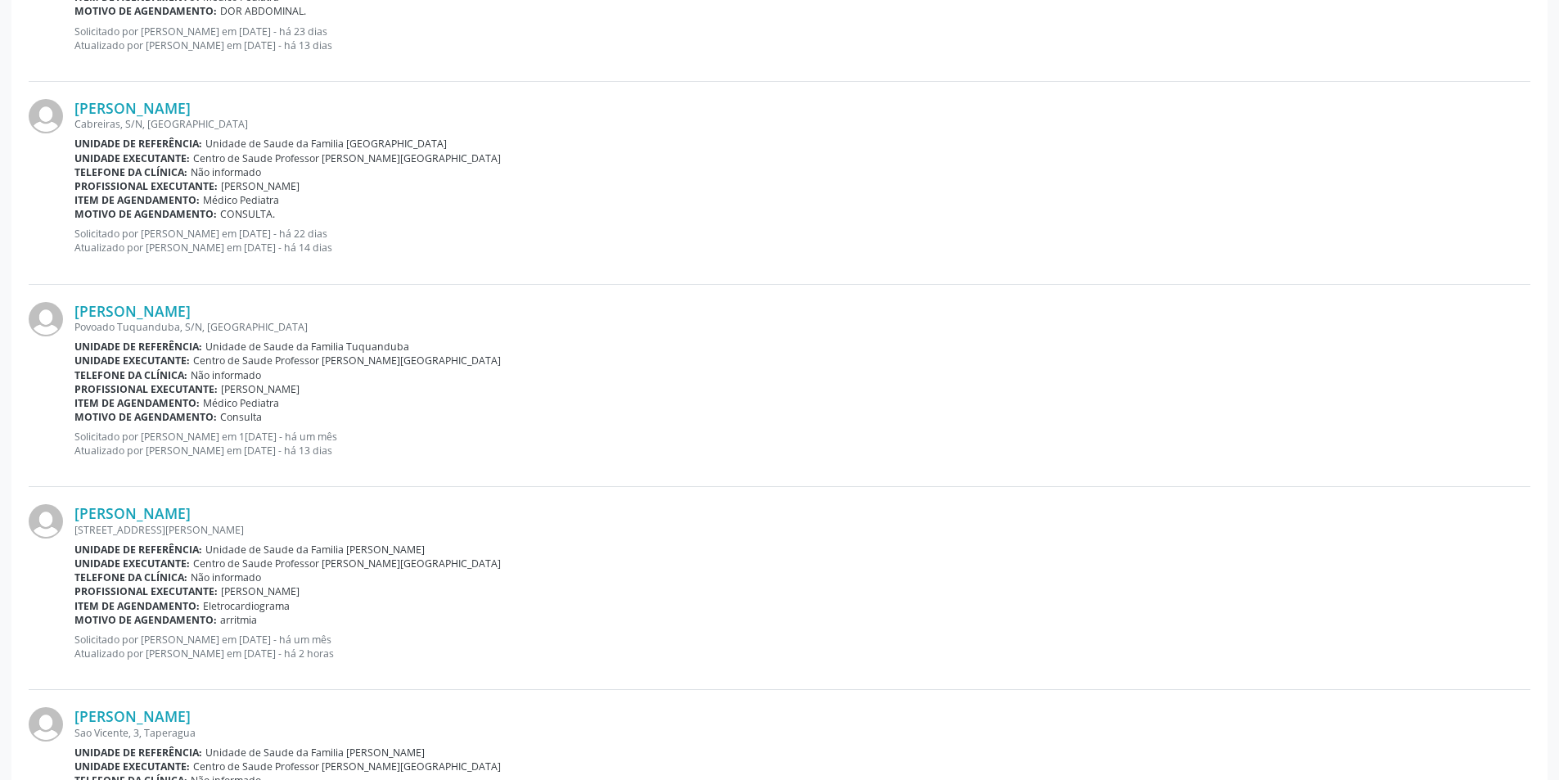
scroll to position [1064, 0]
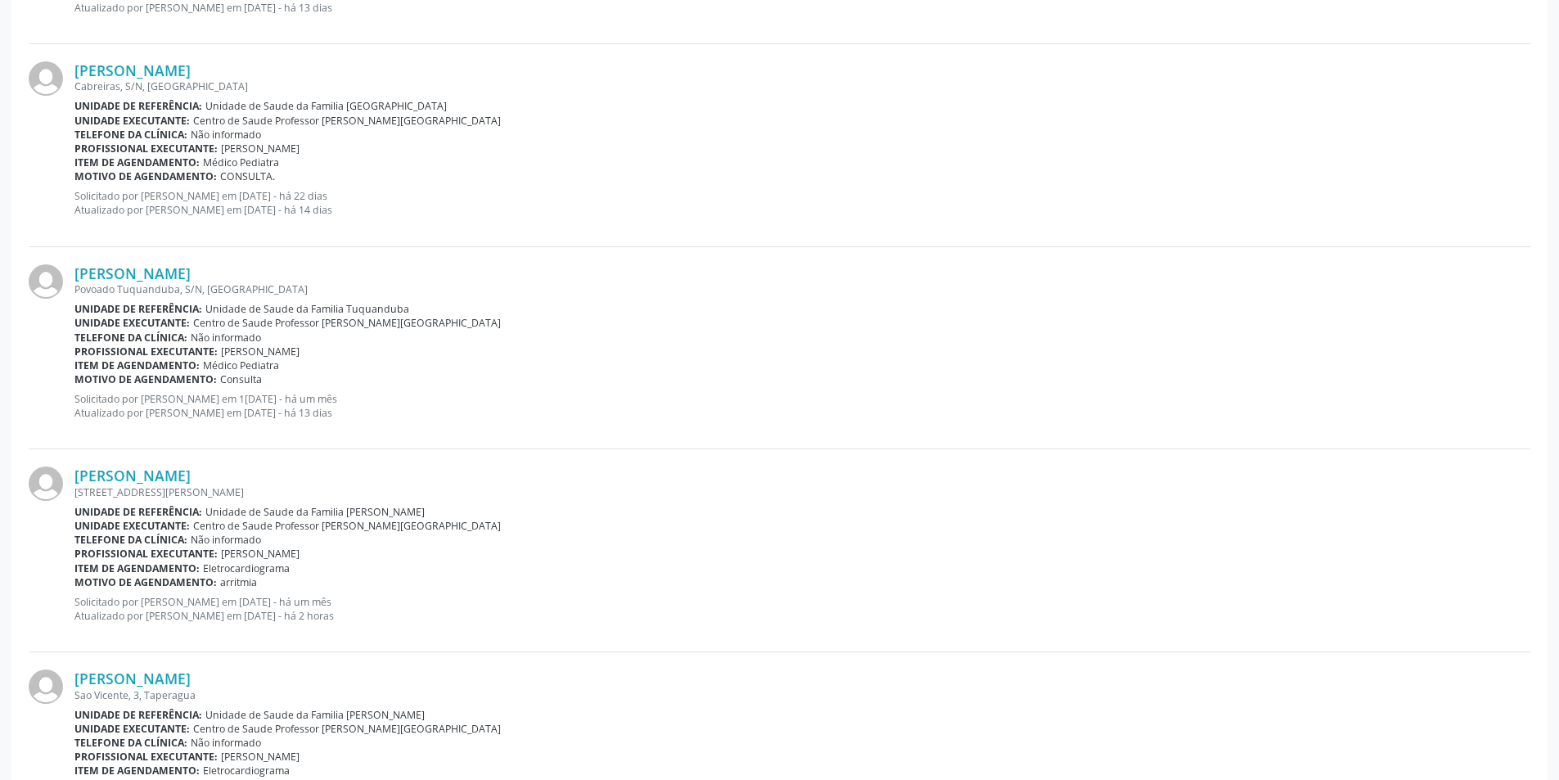
click at [60, 482] on img at bounding box center [46, 483] width 34 height 34
click at [44, 486] on img at bounding box center [46, 483] width 34 height 34
click at [105, 475] on link "[PERSON_NAME]" at bounding box center [132, 475] width 116 height 18
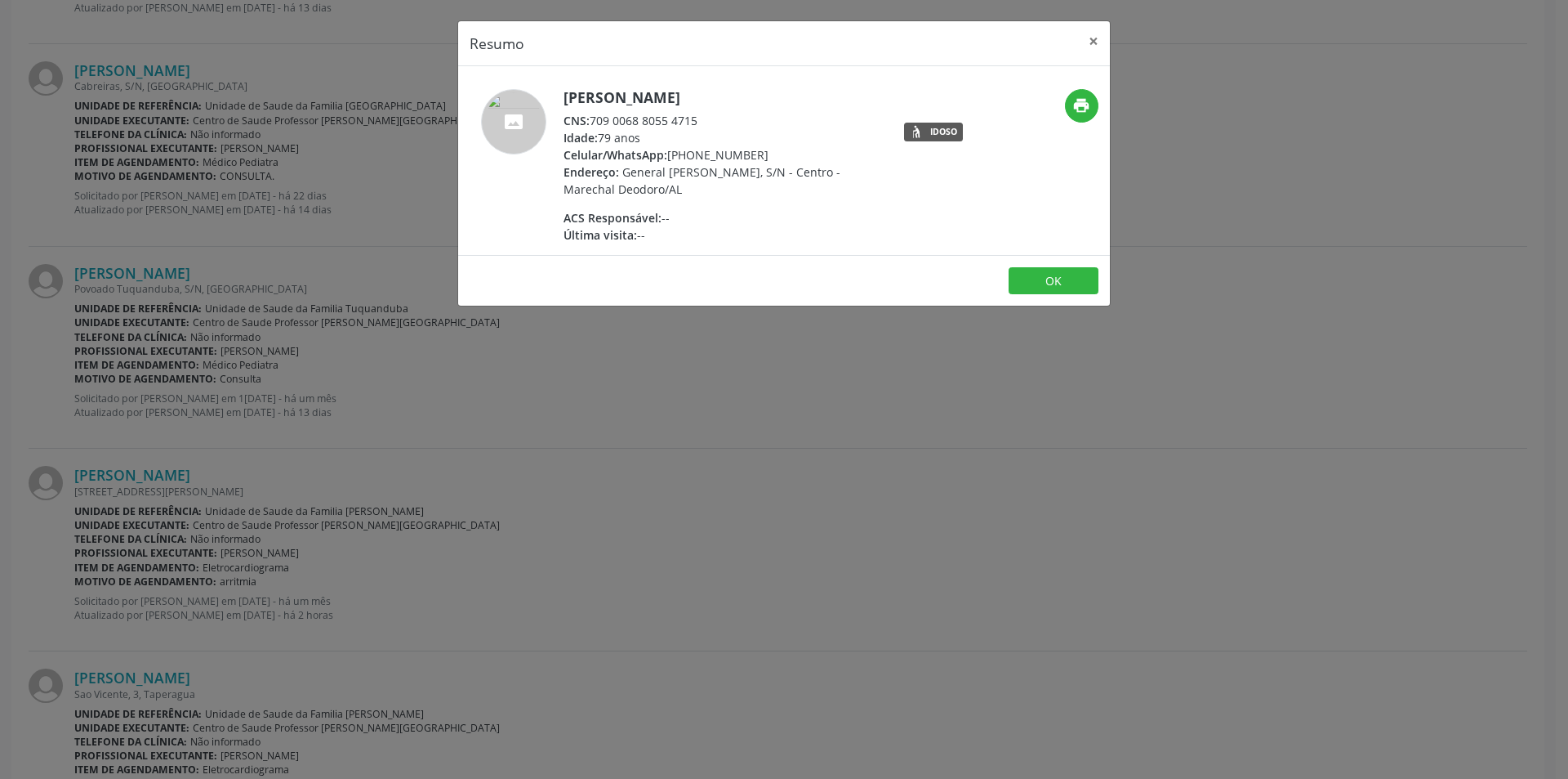
click at [616, 627] on div "Resumo × [PERSON_NAME] CNS: 709 0068 8055 4715 Idade: 79 anos Celular/WhatsApp:…" at bounding box center [784, 390] width 1568 height 779
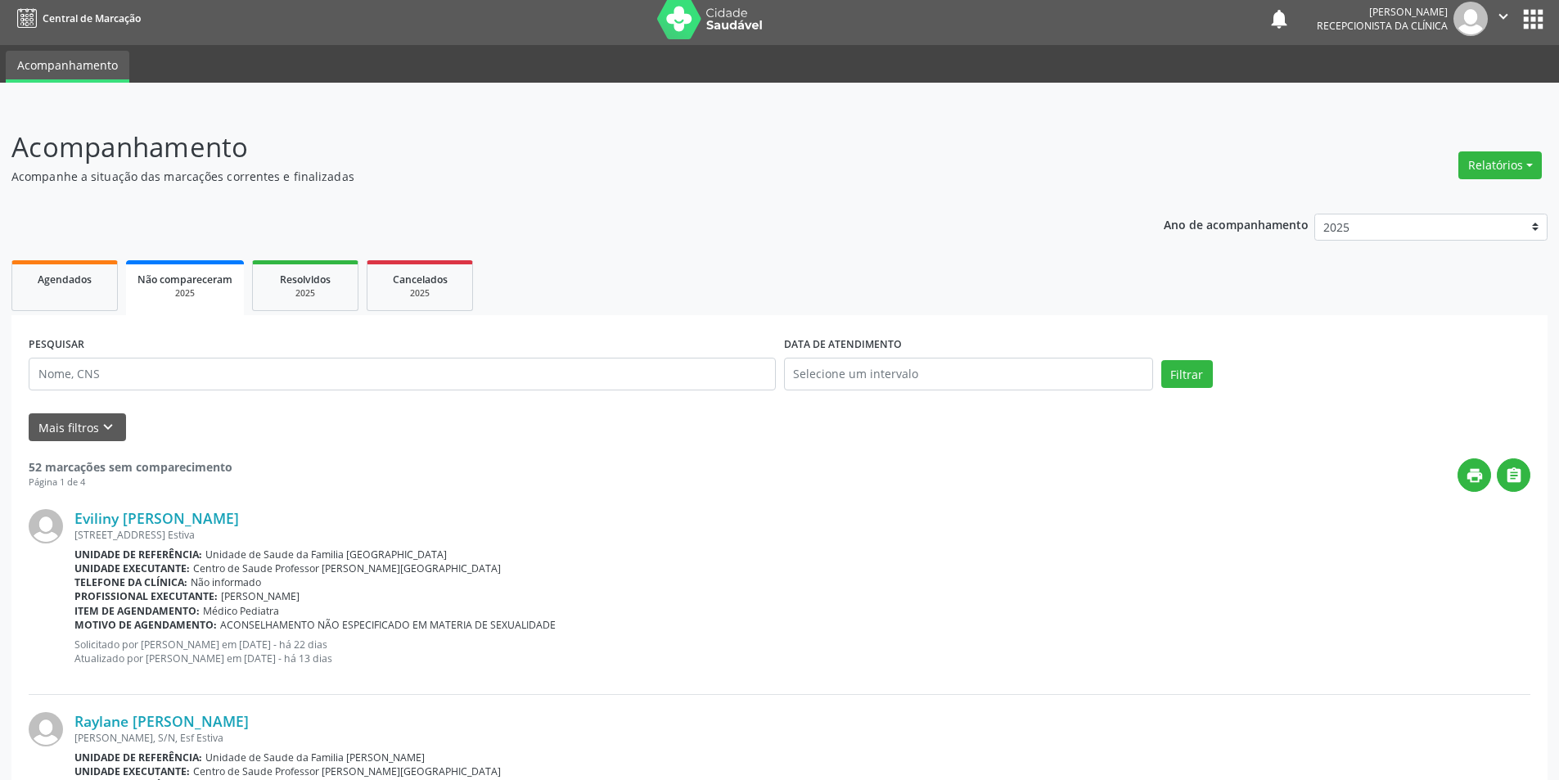
scroll to position [0, 0]
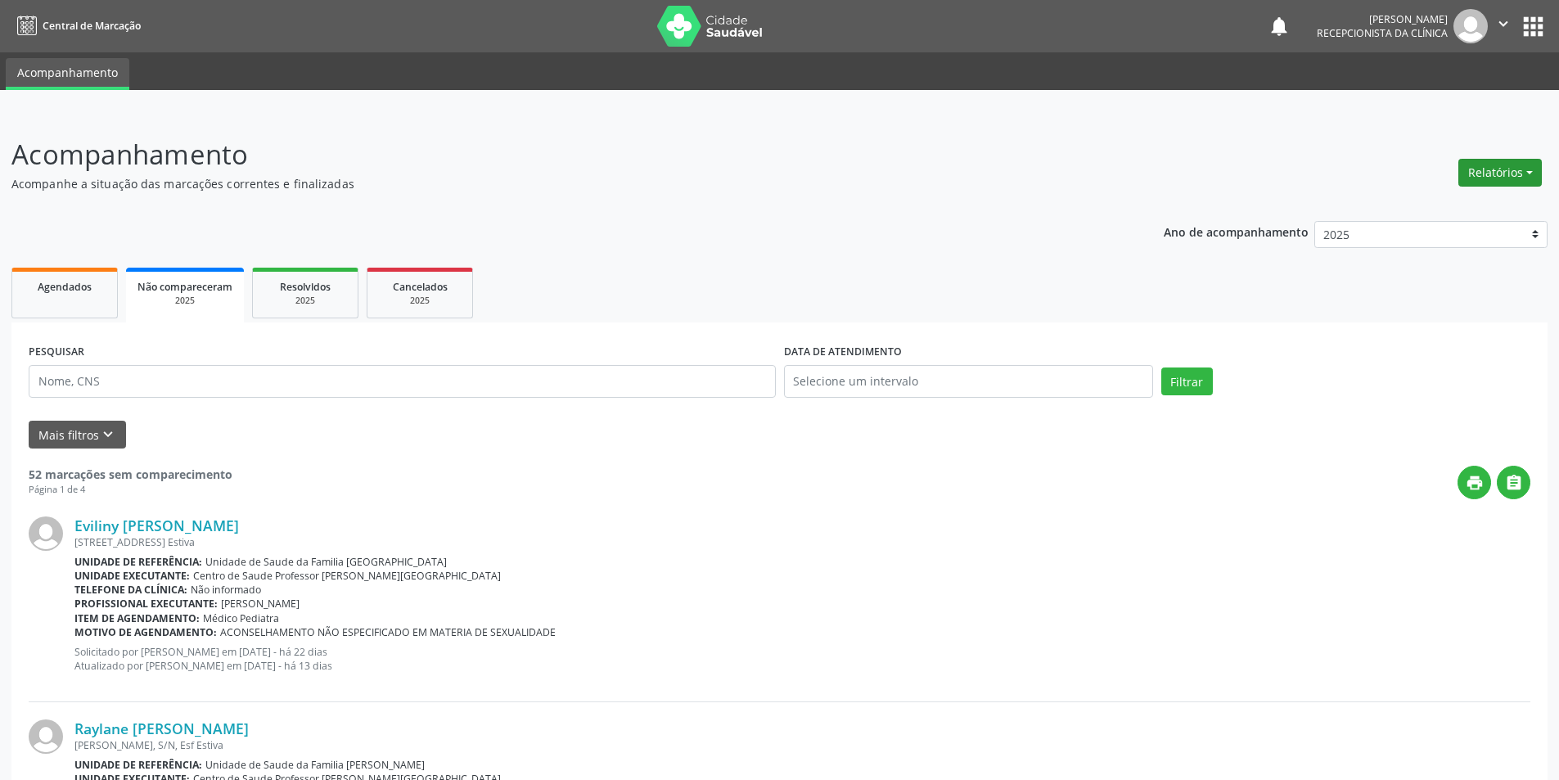
click at [1530, 167] on button "Relatórios" at bounding box center [1499, 173] width 83 height 28
click at [1455, 210] on link "Agendamentos" at bounding box center [1454, 207] width 176 height 23
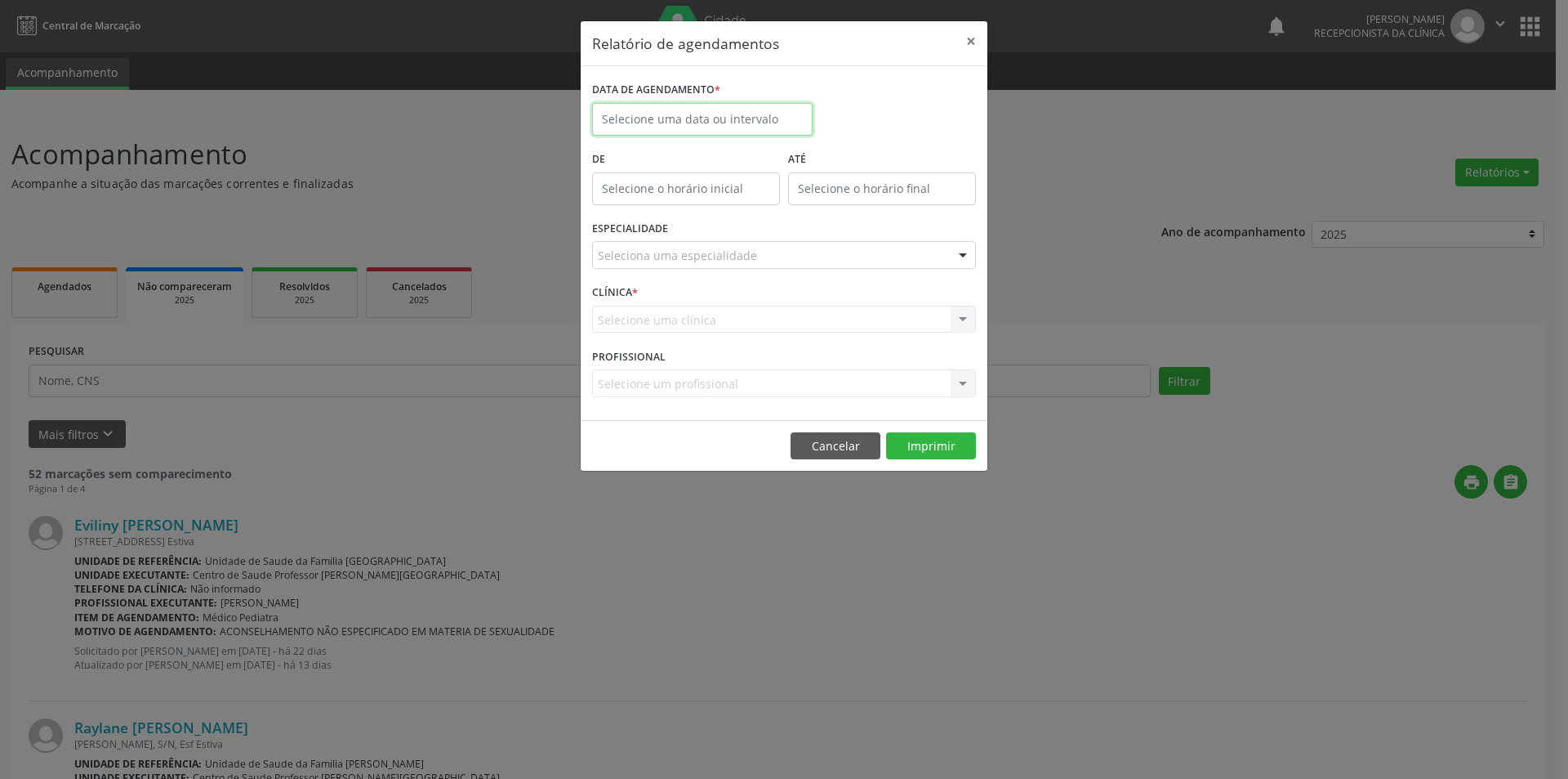
click at [774, 117] on input "text" at bounding box center [702, 119] width 221 height 33
click at [789, 200] on span "1" at bounding box center [789, 205] width 32 height 32
type input "[DATE]"
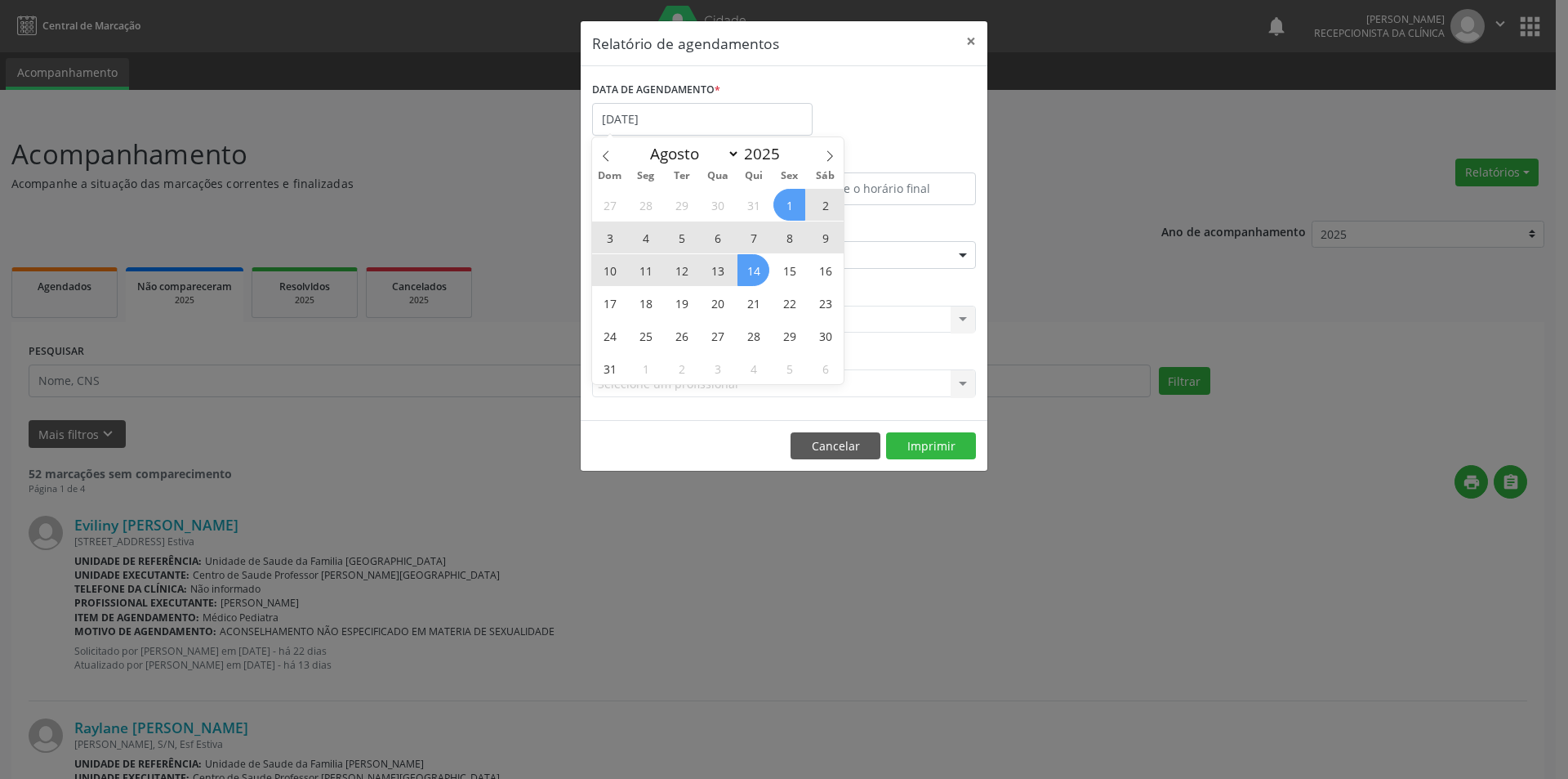
click at [756, 269] on span "14" at bounding box center [754, 270] width 32 height 32
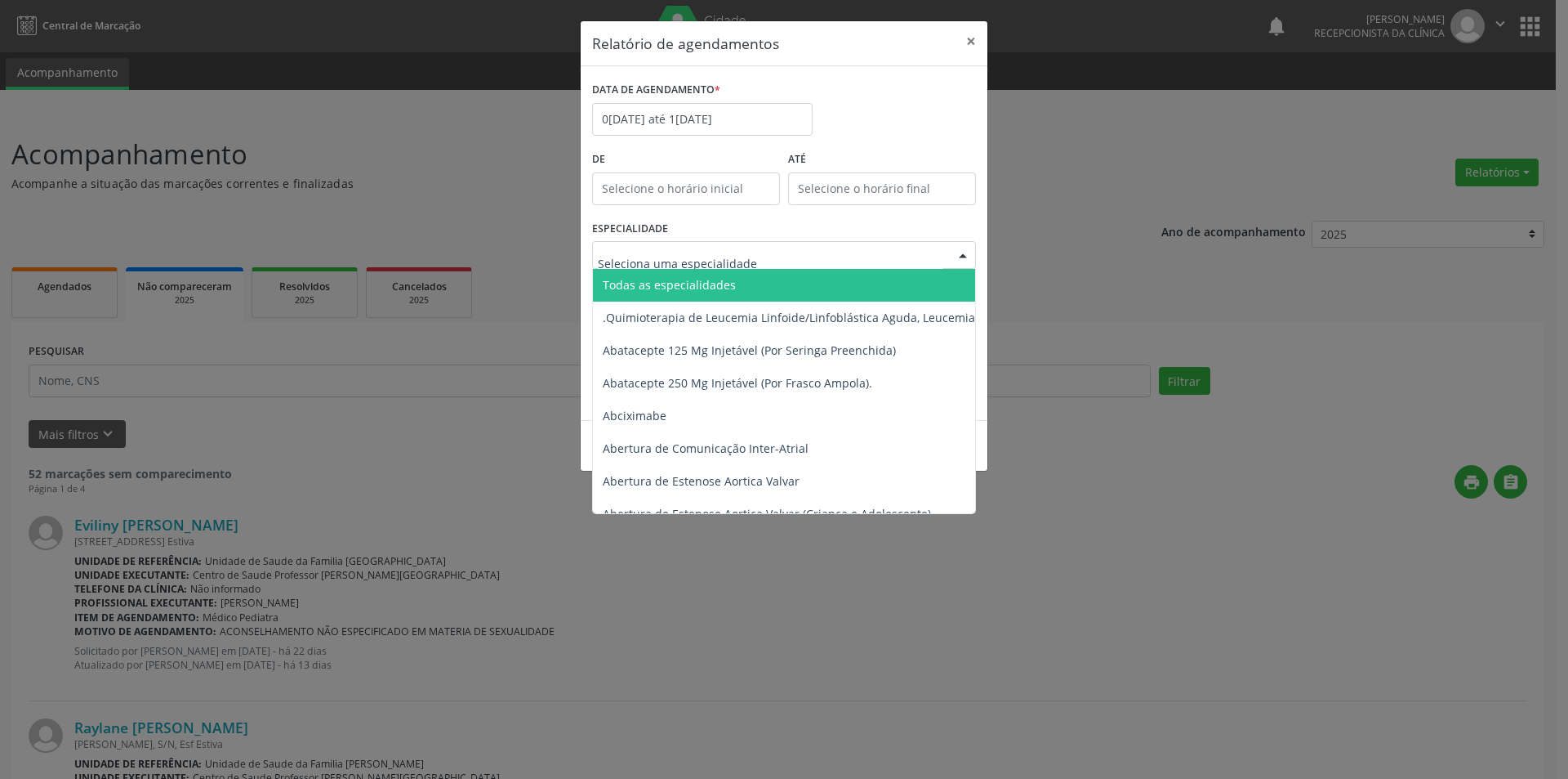
click at [969, 259] on div at bounding box center [962, 256] width 25 height 28
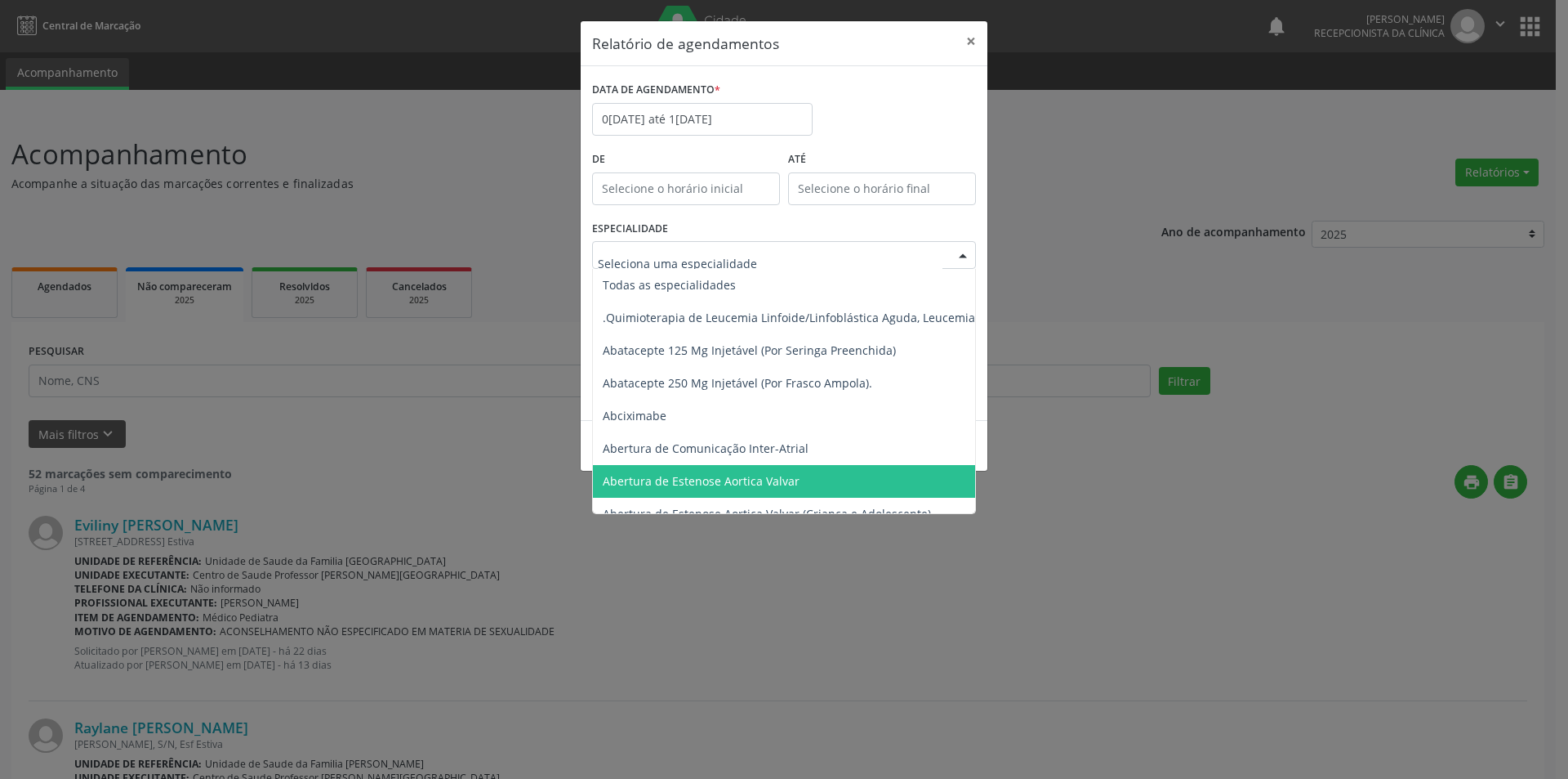
click at [1084, 627] on div "Relatório de agendamentos × DATA DE AGENDAMENTO * [DATE] até [DATE] De ATÉ ESPE…" at bounding box center [784, 390] width 1568 height 779
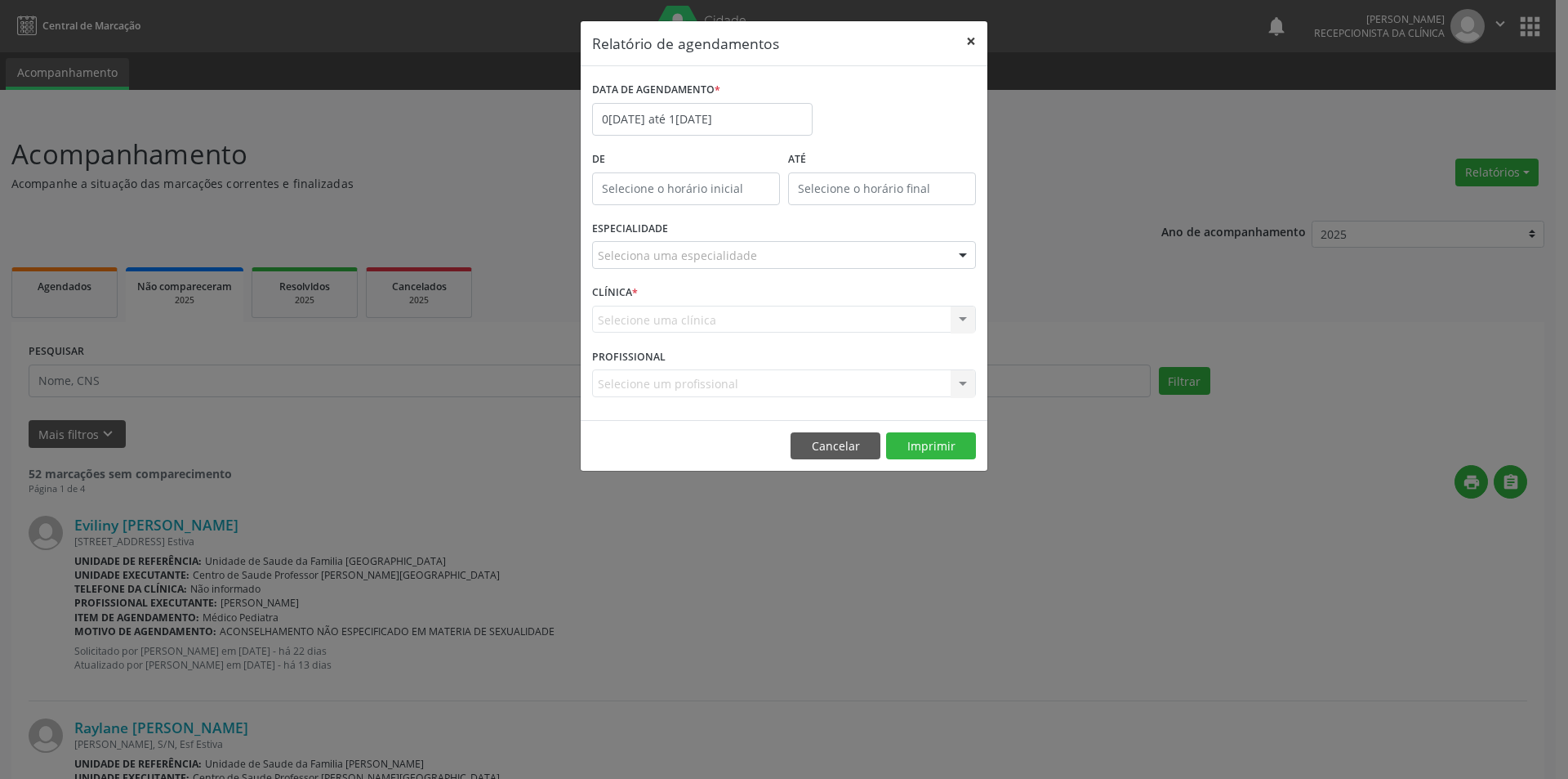
click at [970, 37] on button "×" at bounding box center [970, 41] width 33 height 40
